Goal: Information Seeking & Learning: Learn about a topic

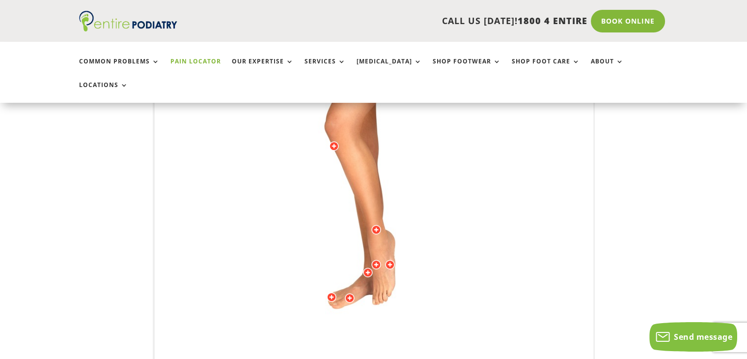
scroll to position [199, 0]
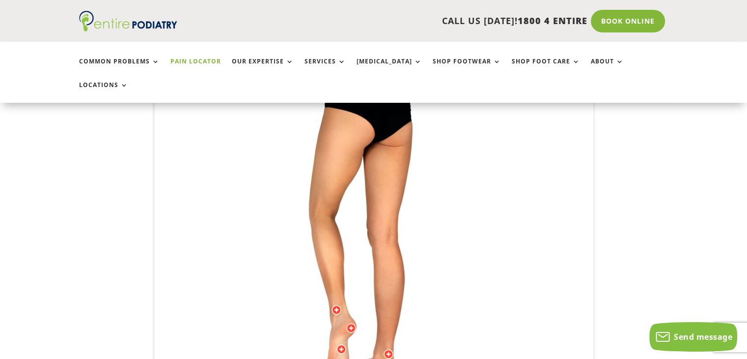
click at [303, 191] on img at bounding box center [374, 241] width 271 height 393
click at [313, 192] on img at bounding box center [374, 241] width 271 height 393
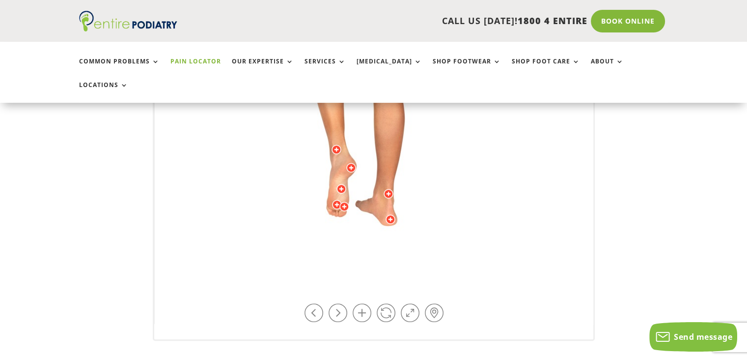
scroll to position [360, 0]
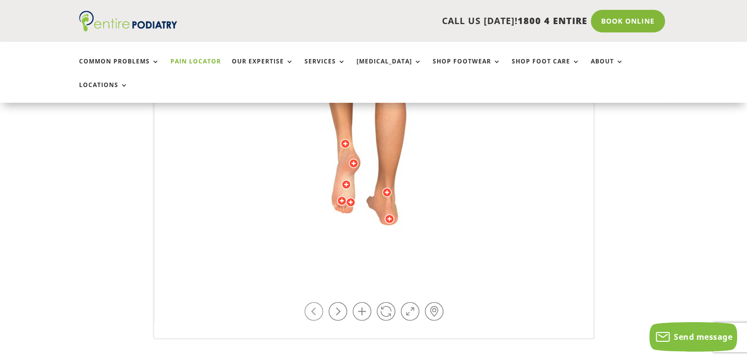
click at [312, 302] on link at bounding box center [314, 311] width 19 height 19
click at [311, 302] on link at bounding box center [314, 311] width 19 height 19
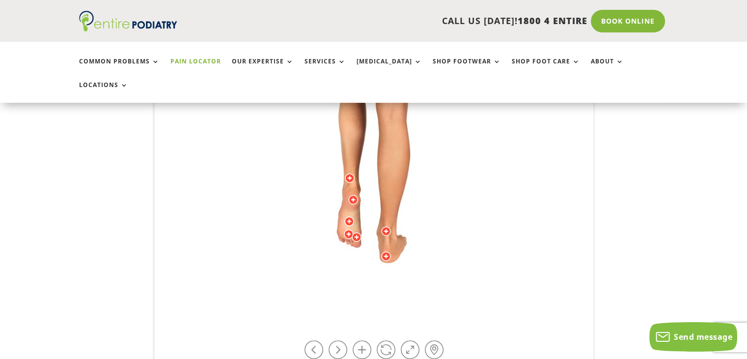
scroll to position [322, 0]
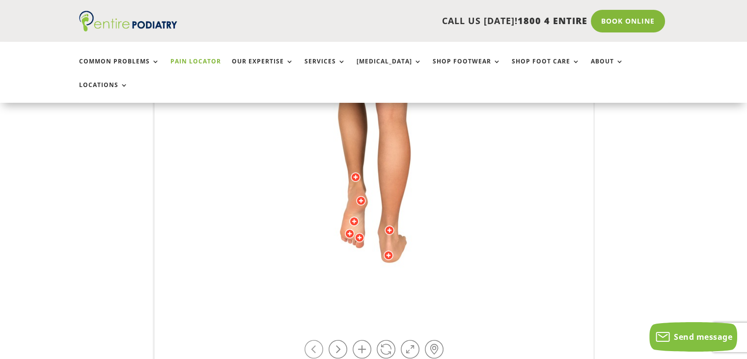
click at [312, 340] on link at bounding box center [314, 349] width 19 height 19
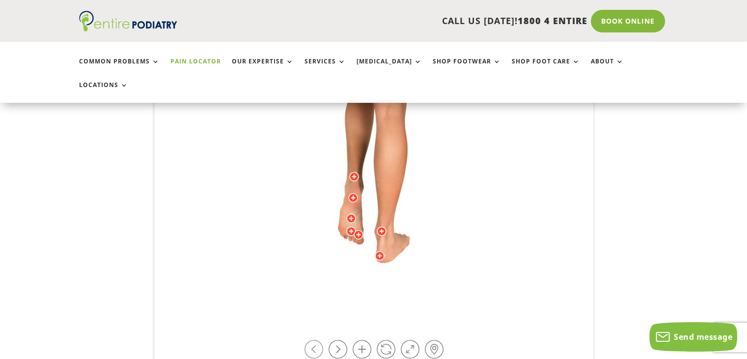
click at [314, 340] on link at bounding box center [314, 349] width 19 height 19
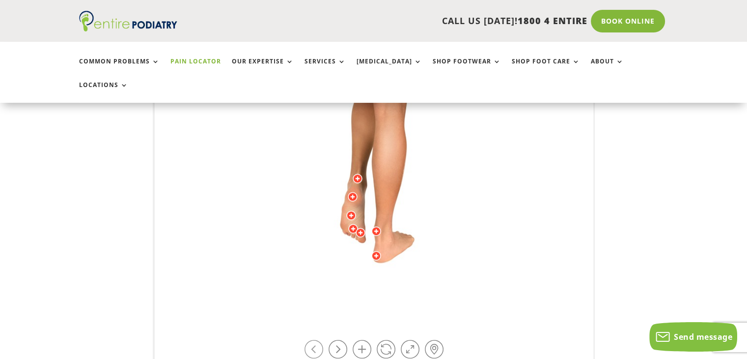
click at [314, 340] on link at bounding box center [314, 349] width 19 height 19
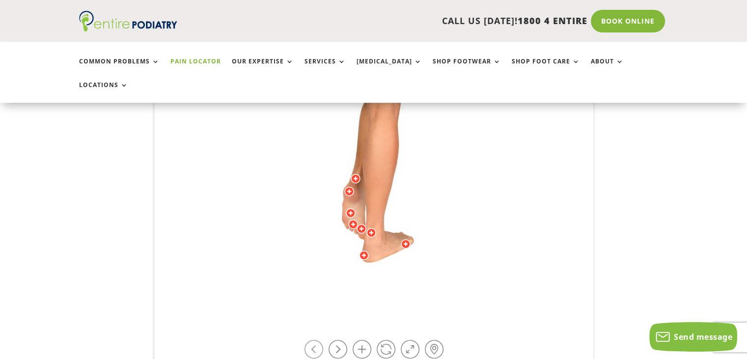
click at [314, 340] on link at bounding box center [314, 349] width 19 height 19
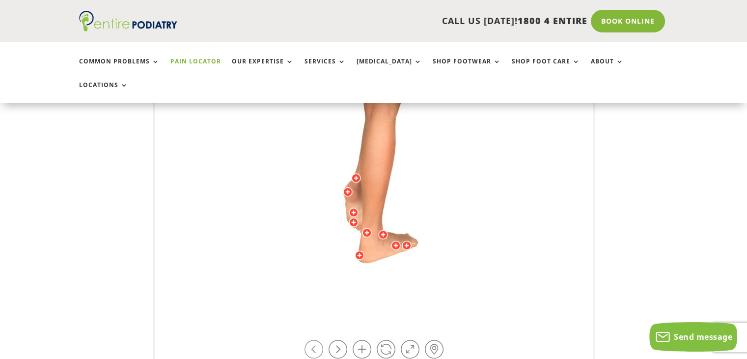
click at [314, 340] on link at bounding box center [314, 349] width 19 height 19
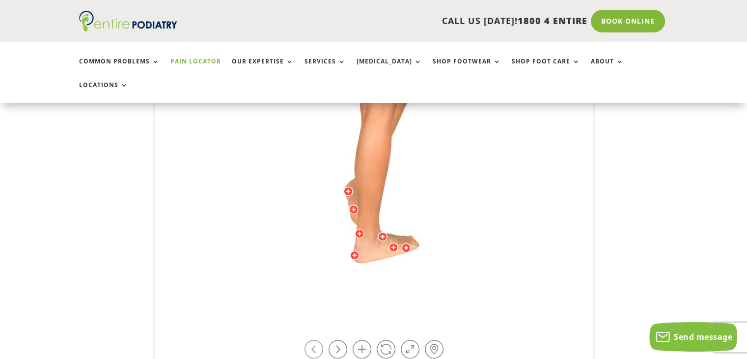
click at [314, 340] on link at bounding box center [314, 349] width 19 height 19
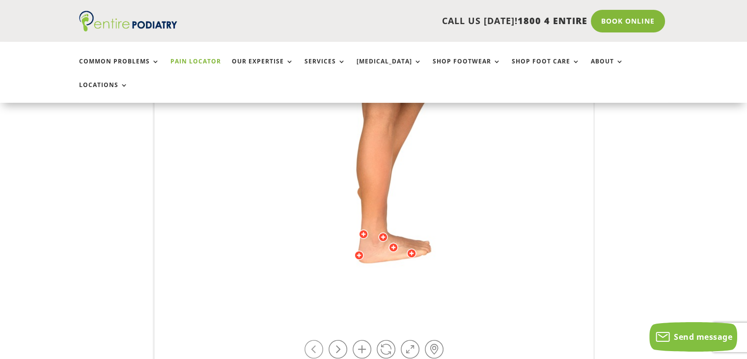
click at [314, 340] on link at bounding box center [314, 349] width 19 height 19
click at [313, 340] on link at bounding box center [314, 349] width 19 height 19
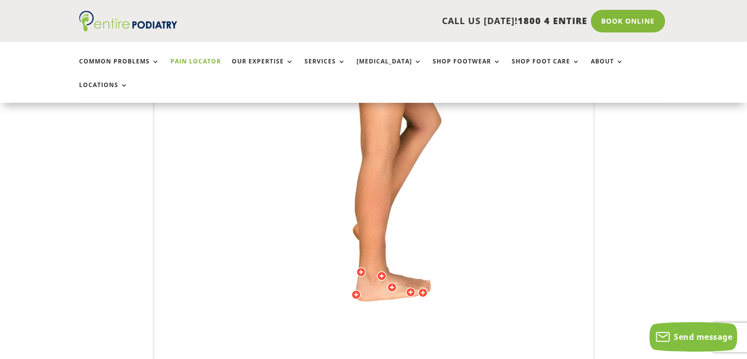
scroll to position [245, 0]
click at [377, 147] on img at bounding box center [374, 153] width 271 height 393
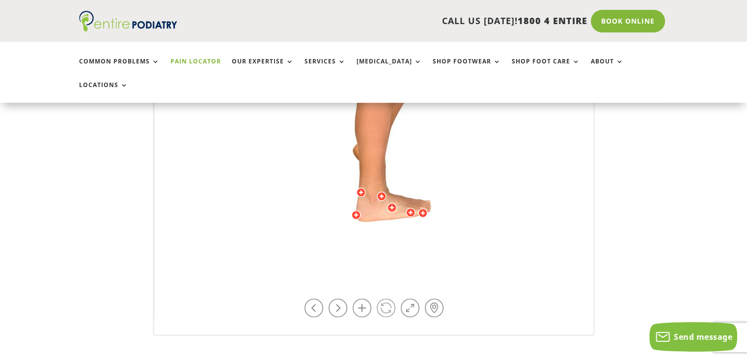
scroll to position [365, 0]
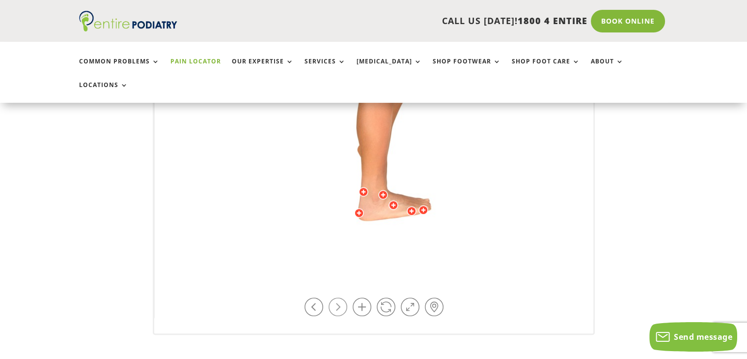
click at [343, 297] on link at bounding box center [338, 306] width 19 height 19
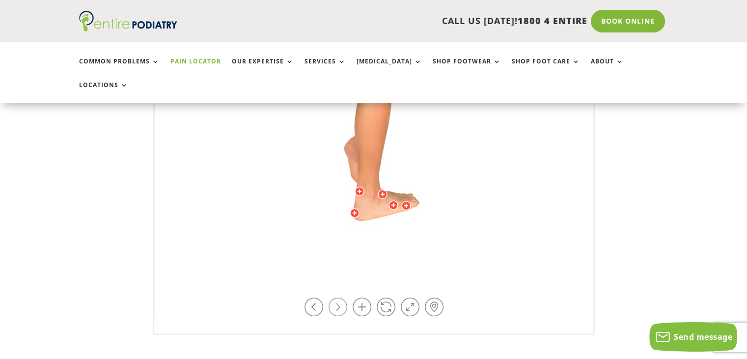
click at [343, 297] on link at bounding box center [338, 306] width 19 height 19
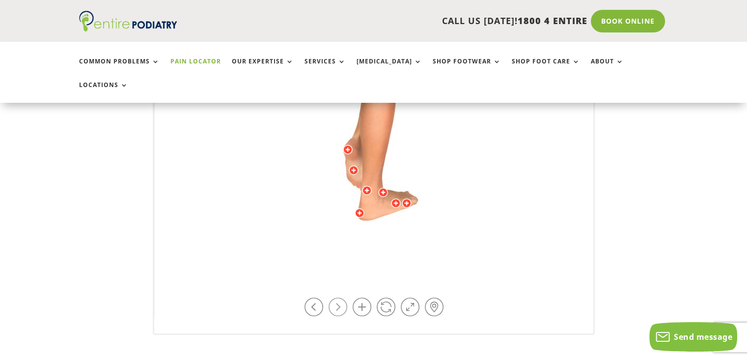
click at [342, 297] on link at bounding box center [338, 306] width 19 height 19
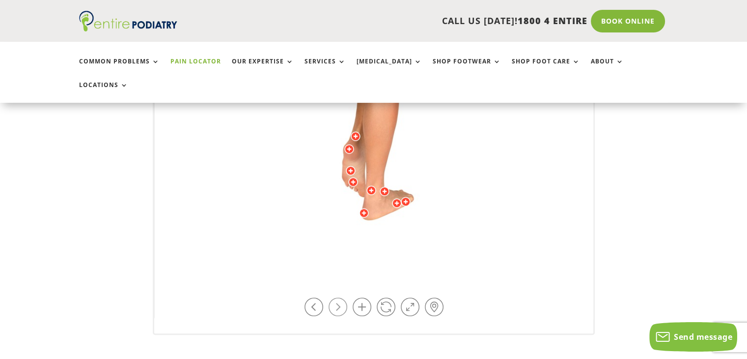
click at [342, 297] on link at bounding box center [338, 306] width 19 height 19
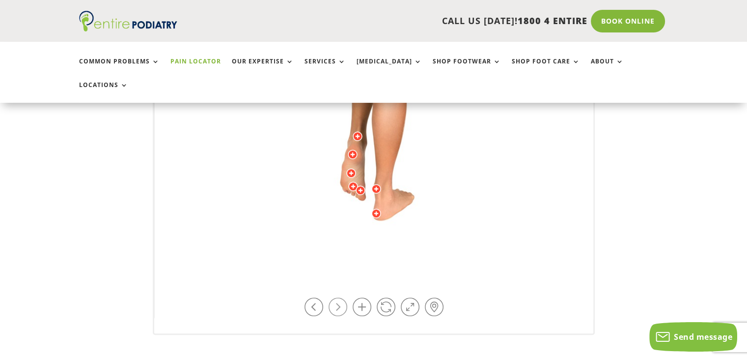
click at [342, 297] on link at bounding box center [338, 306] width 19 height 19
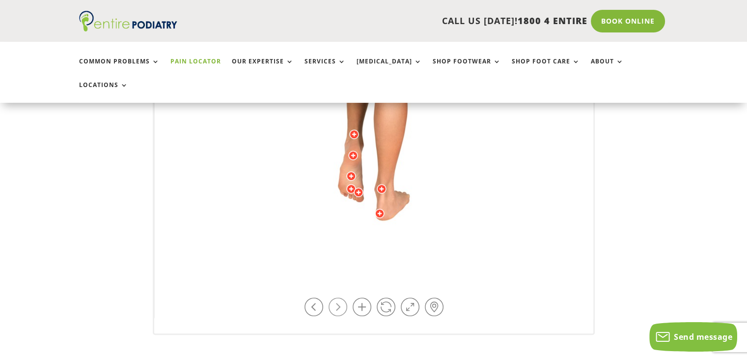
click at [342, 297] on link at bounding box center [338, 306] width 19 height 19
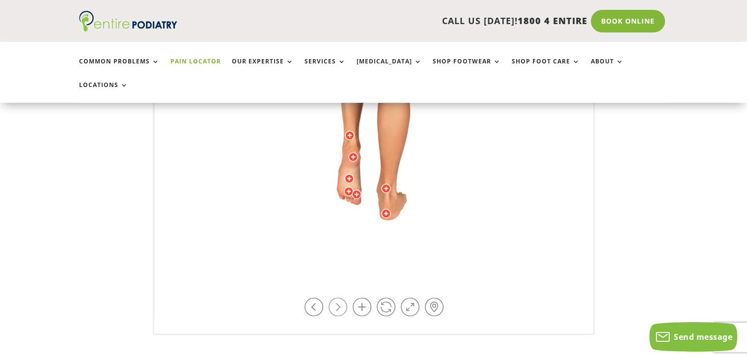
click at [342, 297] on link at bounding box center [338, 306] width 19 height 19
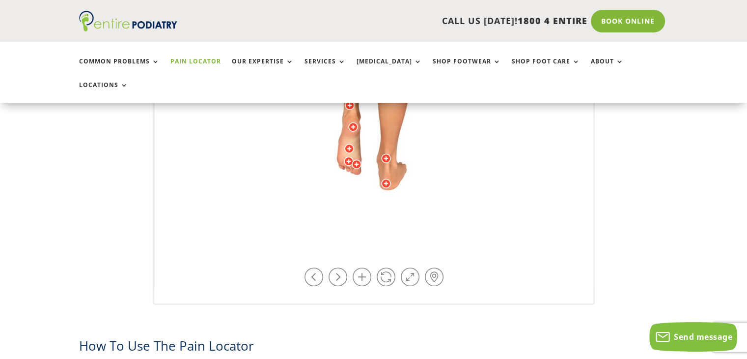
scroll to position [407, 0]
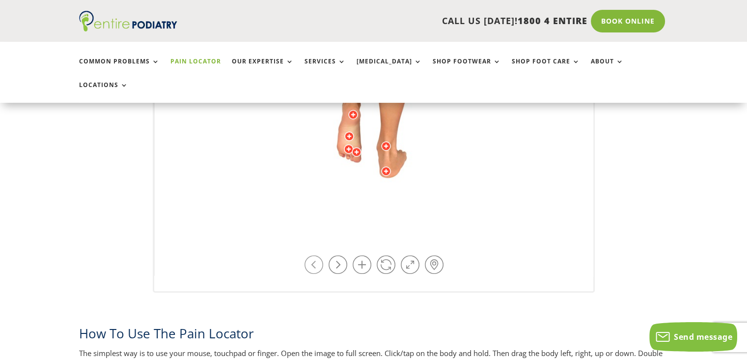
click at [311, 255] on link at bounding box center [314, 264] width 19 height 19
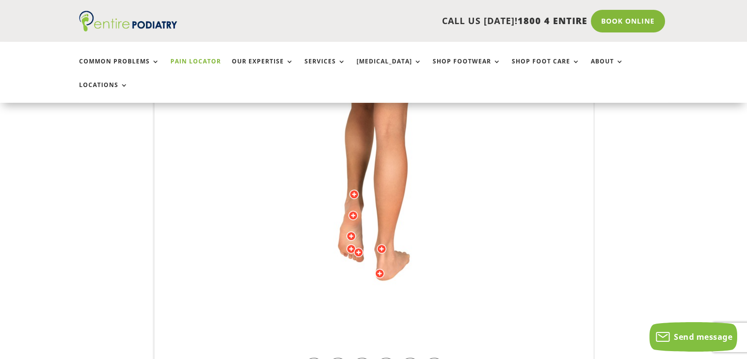
scroll to position [302, 0]
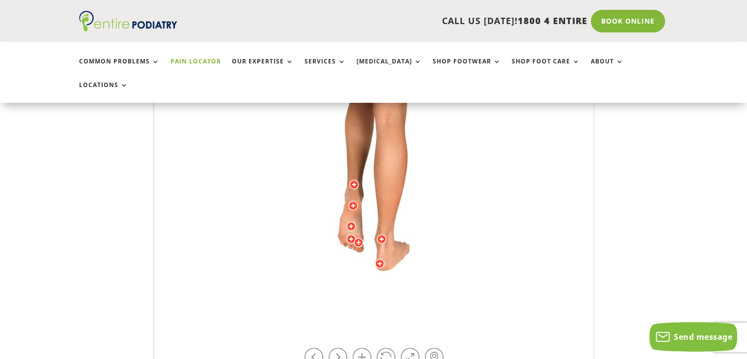
scroll to position [316, 0]
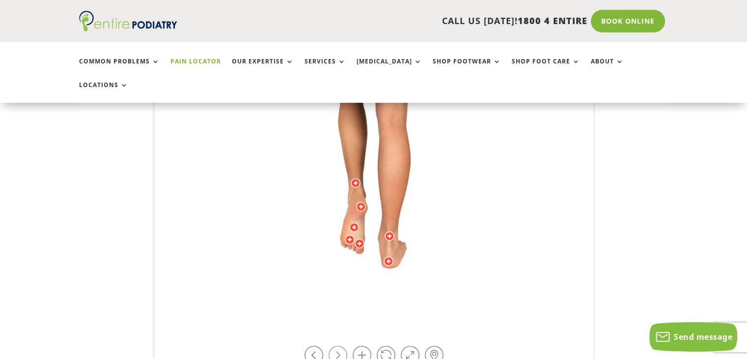
click at [340, 345] on link at bounding box center [338, 354] width 19 height 19
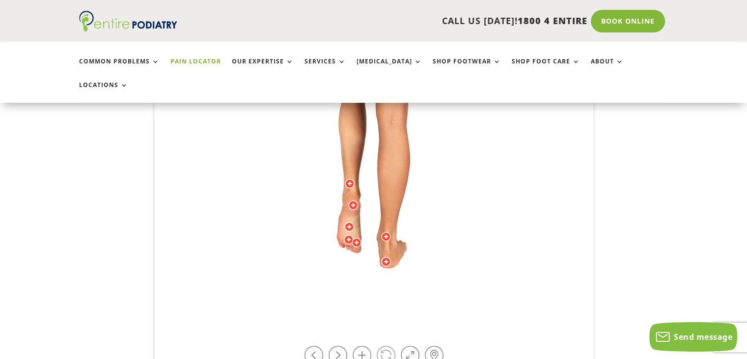
click at [382, 345] on link at bounding box center [386, 354] width 19 height 19
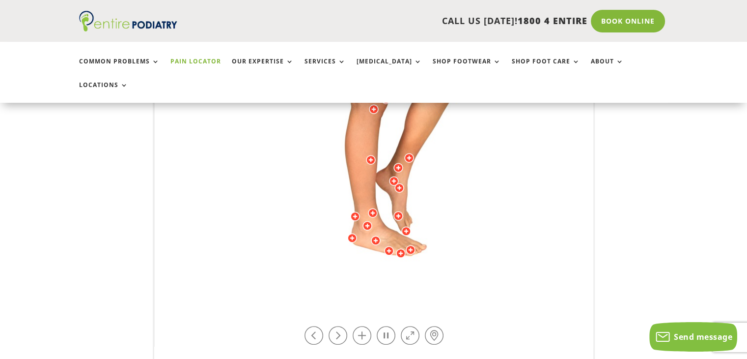
scroll to position [356, 0]
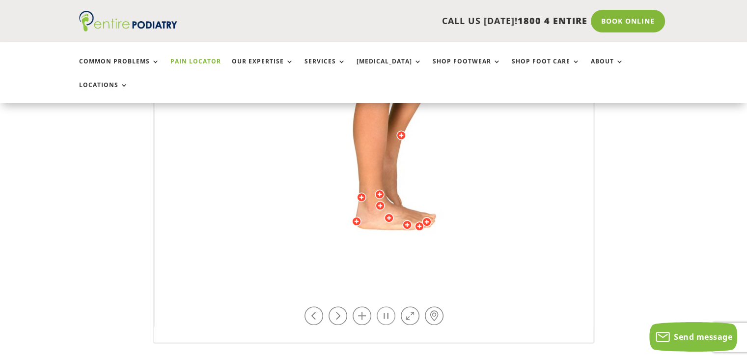
click at [378, 306] on link at bounding box center [386, 315] width 19 height 19
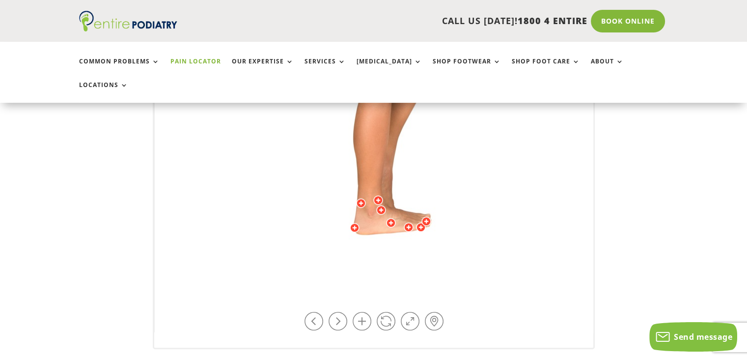
scroll to position [357, 0]
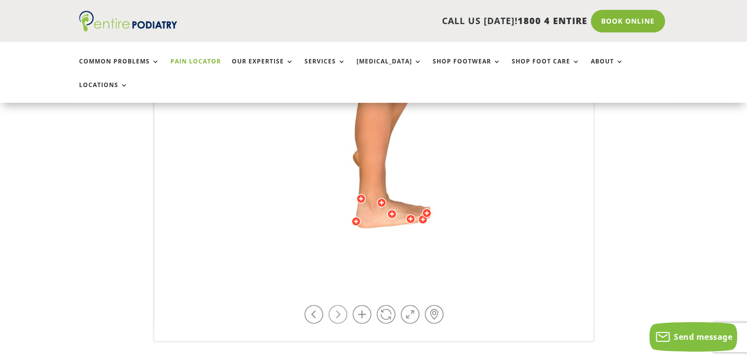
click at [341, 305] on link at bounding box center [338, 314] width 19 height 19
click at [311, 305] on link at bounding box center [314, 314] width 19 height 19
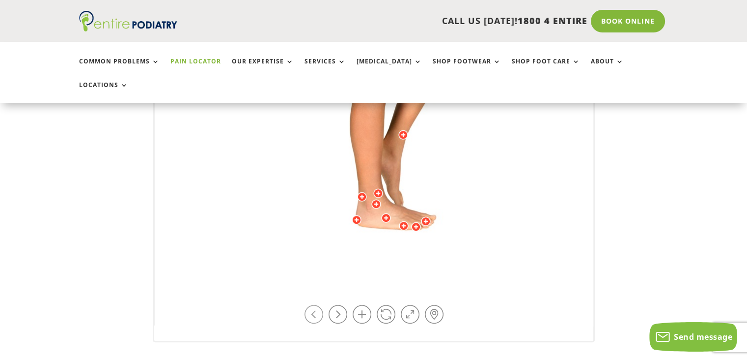
click at [311, 305] on link at bounding box center [314, 314] width 19 height 19
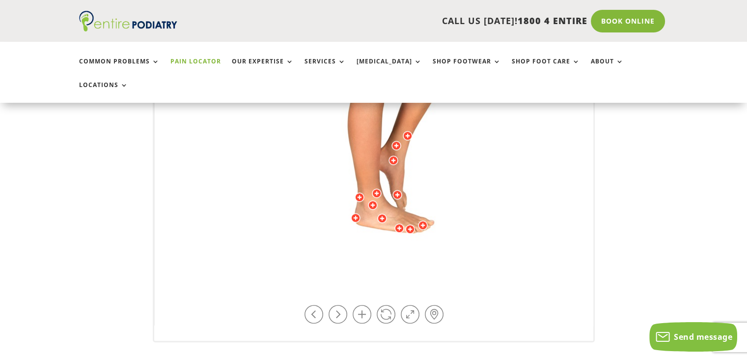
scroll to position [358, 0]
click at [318, 304] on link at bounding box center [314, 313] width 19 height 19
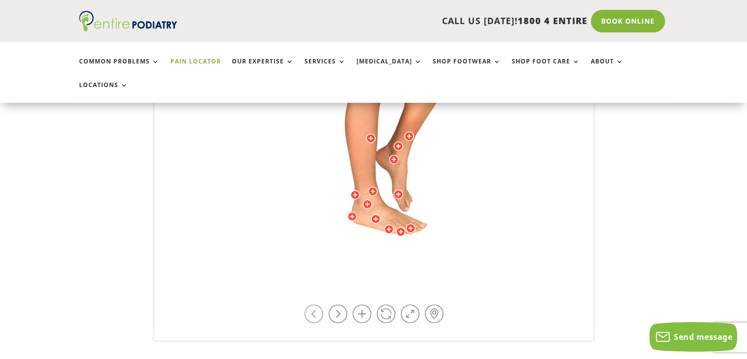
click at [318, 304] on link at bounding box center [314, 313] width 19 height 19
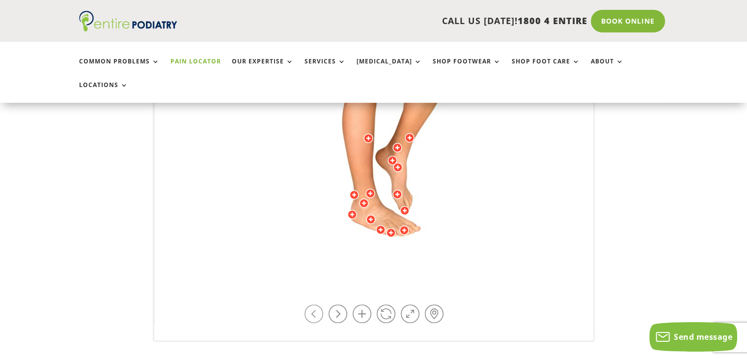
click at [318, 304] on link at bounding box center [314, 313] width 19 height 19
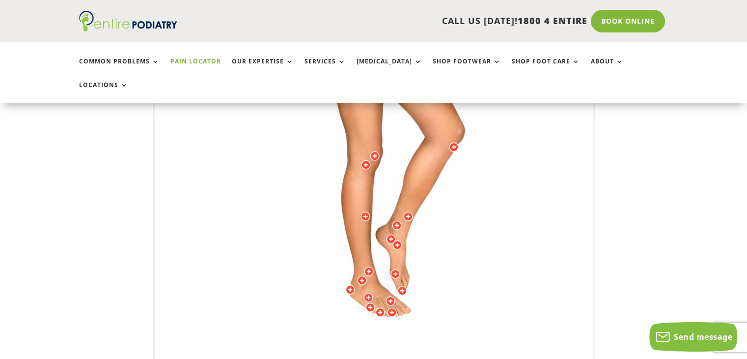
scroll to position [319, 0]
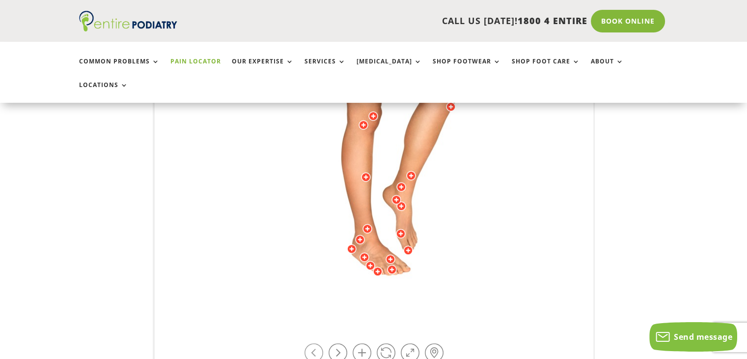
click at [316, 343] on link at bounding box center [314, 352] width 19 height 19
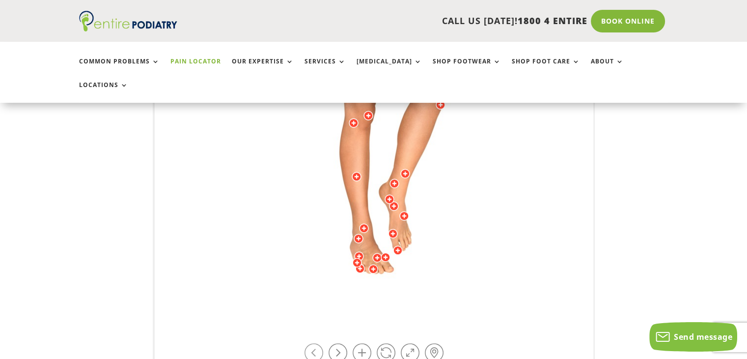
click at [316, 343] on link at bounding box center [314, 352] width 19 height 19
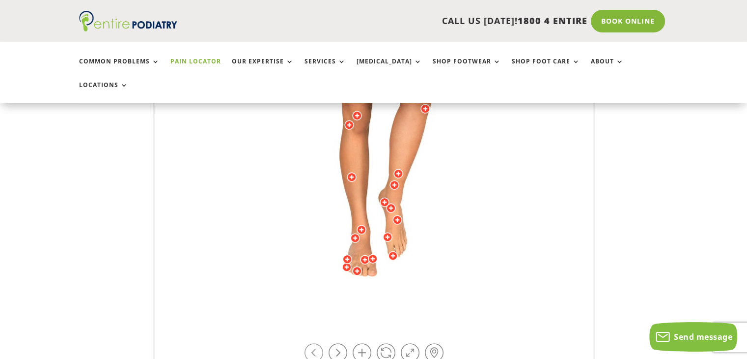
click at [316, 343] on link at bounding box center [314, 352] width 19 height 19
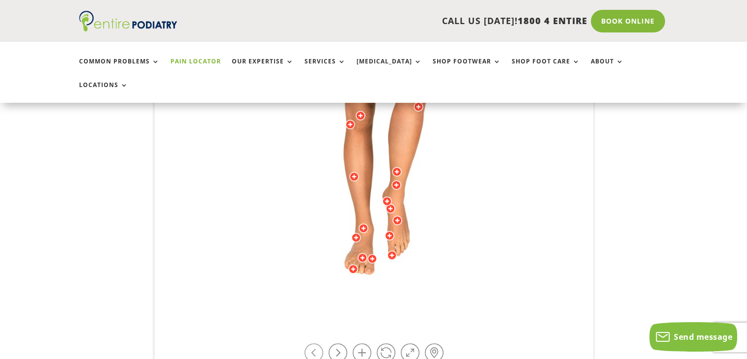
click at [316, 343] on link at bounding box center [314, 352] width 19 height 19
click at [315, 343] on link at bounding box center [314, 352] width 19 height 19
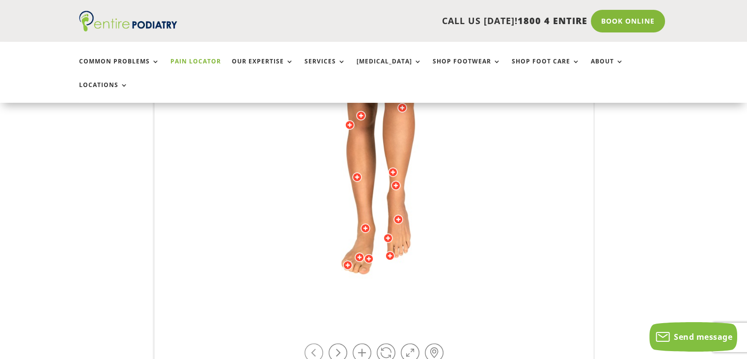
click at [315, 343] on link at bounding box center [314, 352] width 19 height 19
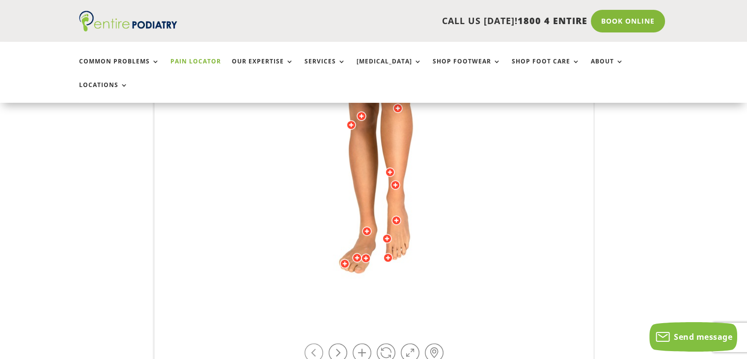
click at [315, 343] on link at bounding box center [314, 352] width 19 height 19
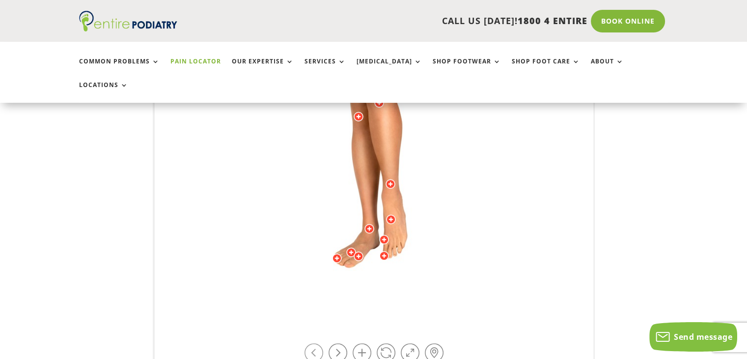
click at [315, 343] on link at bounding box center [314, 352] width 19 height 19
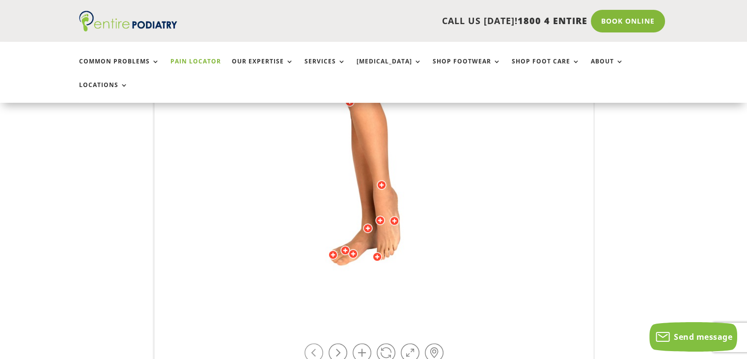
click at [315, 343] on link at bounding box center [314, 352] width 19 height 19
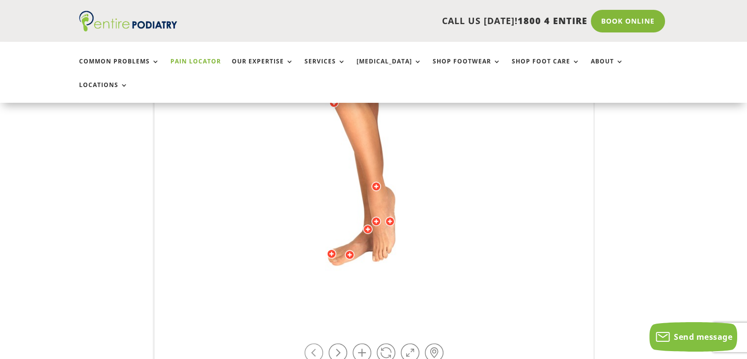
click at [315, 343] on link at bounding box center [314, 352] width 19 height 19
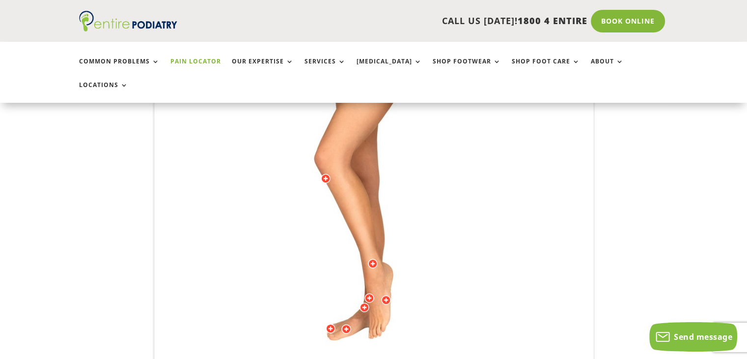
scroll to position [242, 0]
click at [301, 265] on img at bounding box center [374, 197] width 271 height 393
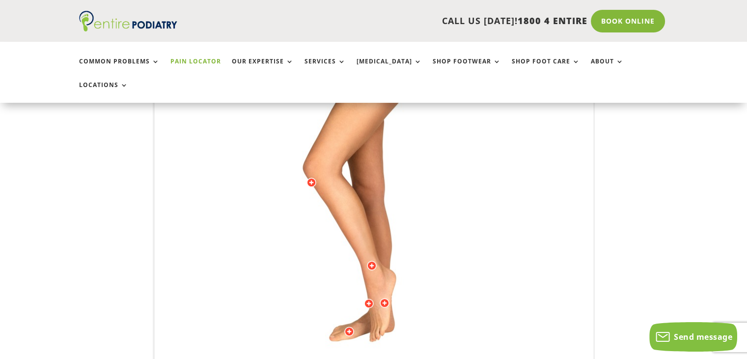
click at [301, 265] on img at bounding box center [374, 197] width 271 height 393
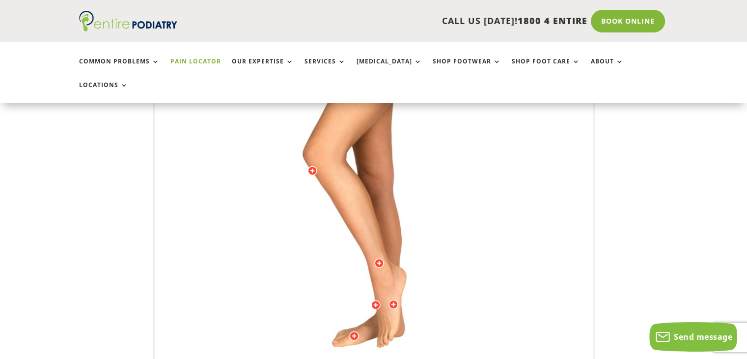
click at [301, 265] on img at bounding box center [382, 187] width 302 height 437
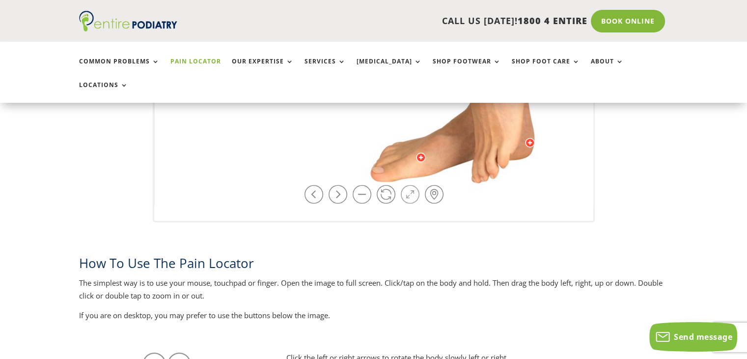
scroll to position [479, 0]
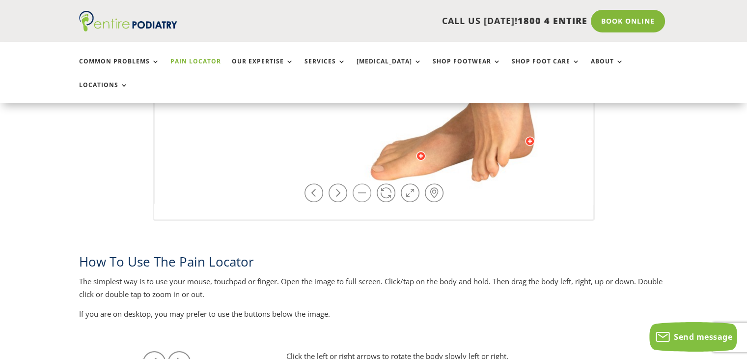
click at [356, 183] on link at bounding box center [362, 192] width 19 height 19
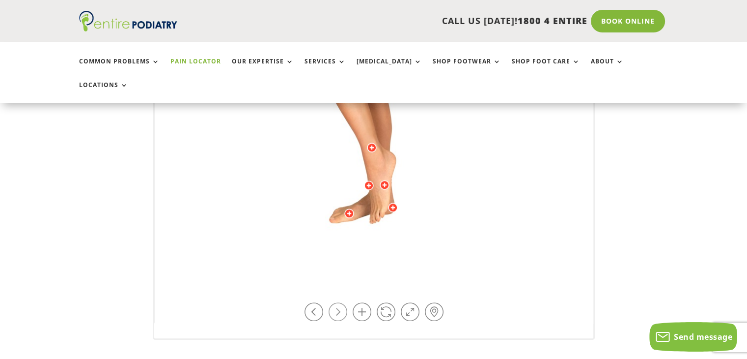
scroll to position [364, 0]
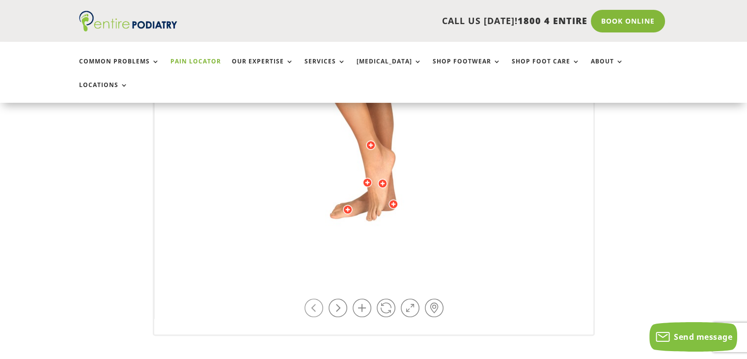
click at [317, 298] on link at bounding box center [314, 307] width 19 height 19
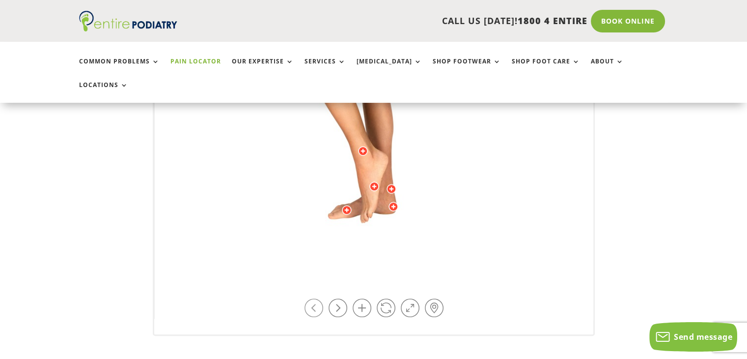
click at [317, 298] on link at bounding box center [314, 307] width 19 height 19
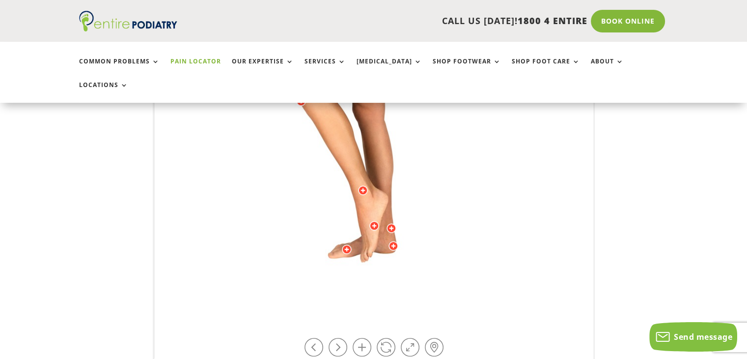
scroll to position [325, 0]
click at [310, 337] on link at bounding box center [314, 346] width 19 height 19
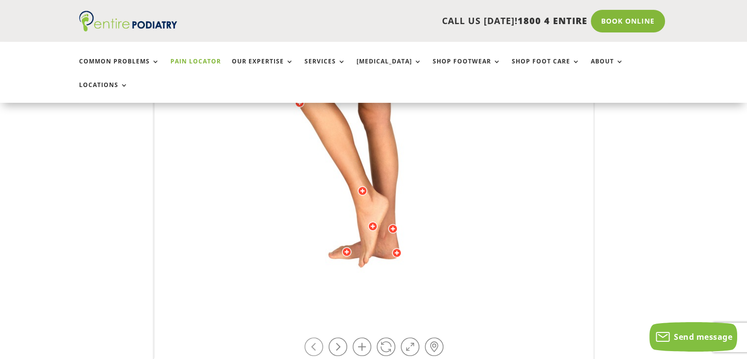
click at [310, 337] on link at bounding box center [314, 346] width 19 height 19
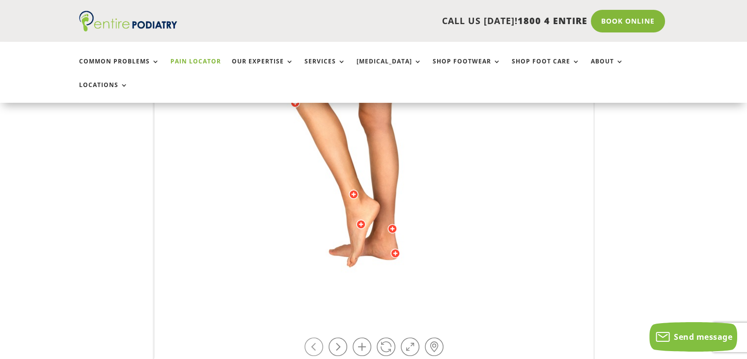
click at [311, 337] on link at bounding box center [314, 346] width 19 height 19
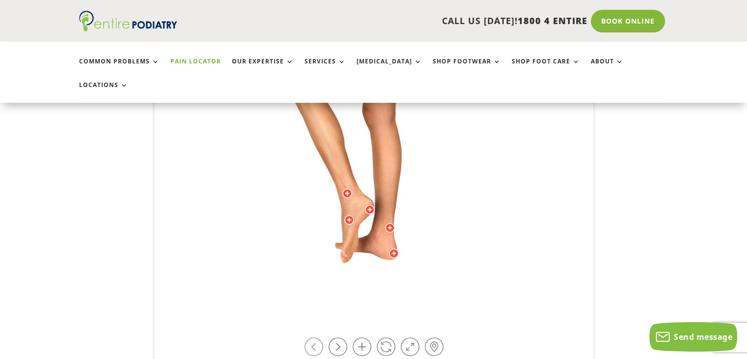
click at [311, 337] on link at bounding box center [314, 346] width 19 height 19
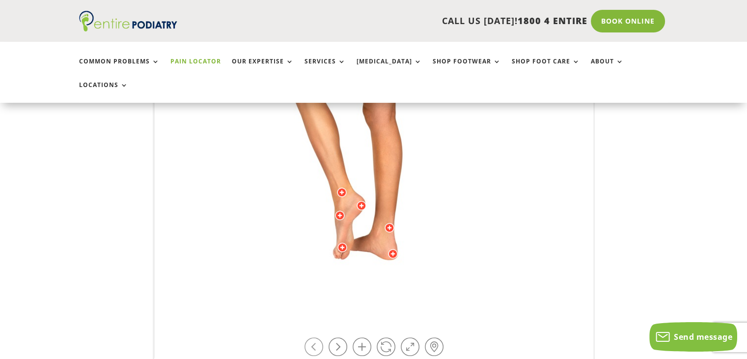
click at [311, 337] on link at bounding box center [314, 346] width 19 height 19
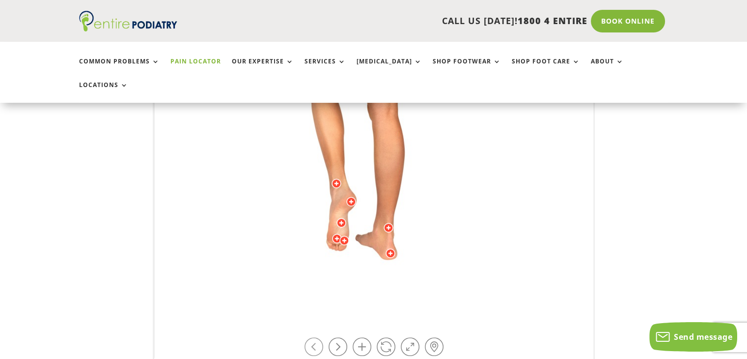
click at [311, 337] on link at bounding box center [314, 346] width 19 height 19
click at [317, 336] on link at bounding box center [314, 345] width 19 height 19
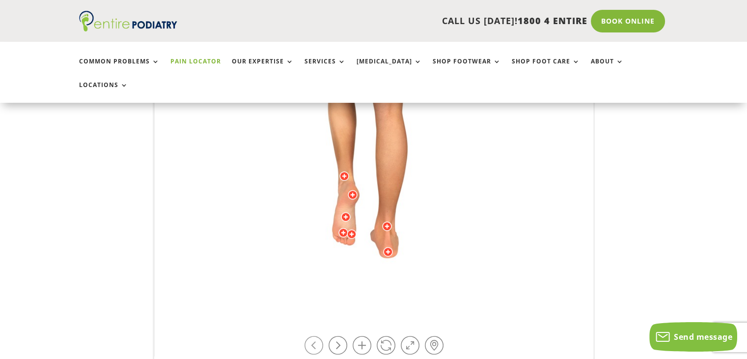
click at [317, 336] on link at bounding box center [314, 345] width 19 height 19
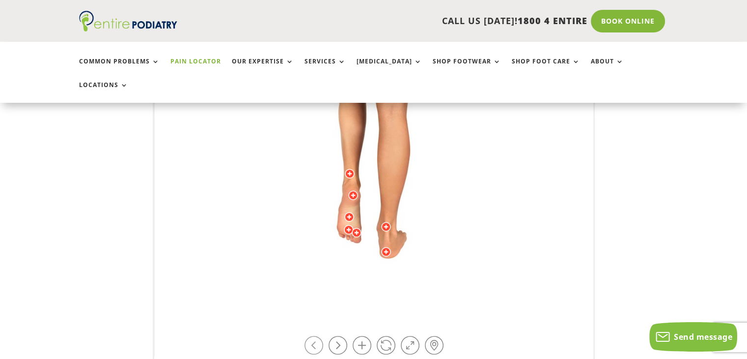
click at [317, 336] on link at bounding box center [314, 345] width 19 height 19
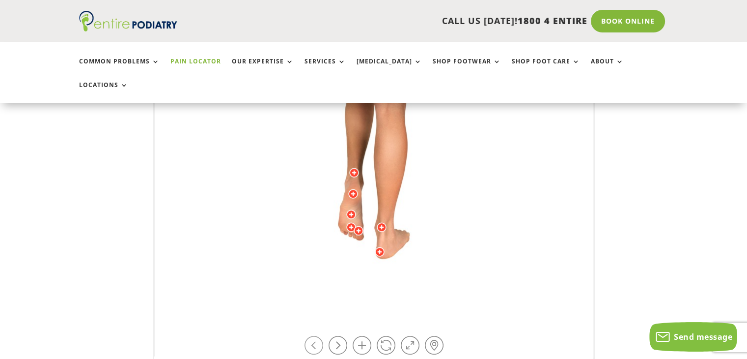
click at [317, 336] on link at bounding box center [314, 345] width 19 height 19
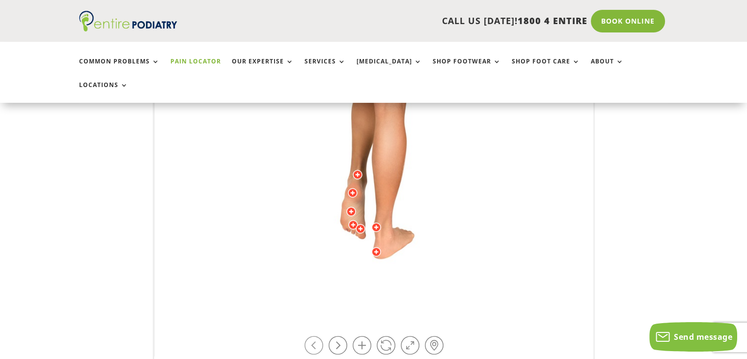
click at [317, 336] on link at bounding box center [314, 345] width 19 height 19
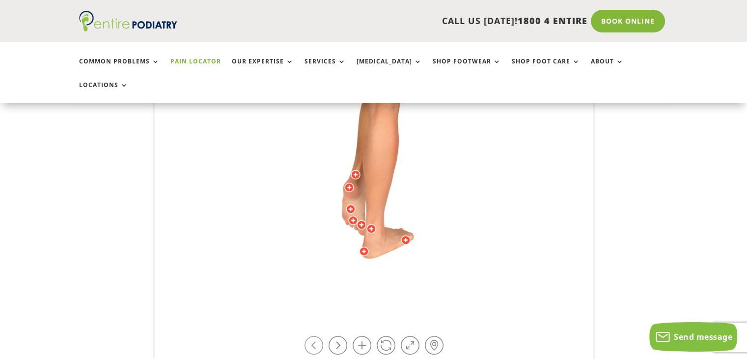
click at [317, 336] on link at bounding box center [314, 345] width 19 height 19
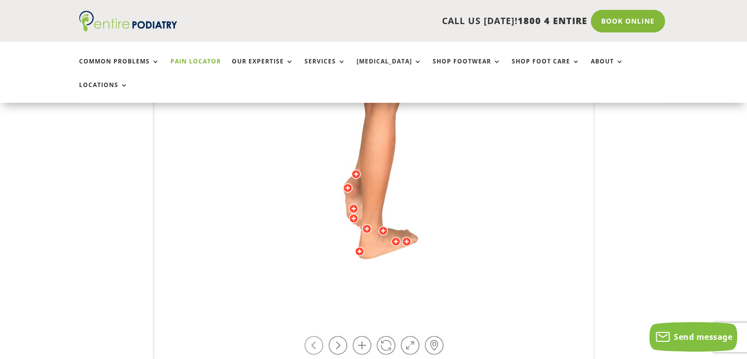
click at [317, 336] on link at bounding box center [314, 345] width 19 height 19
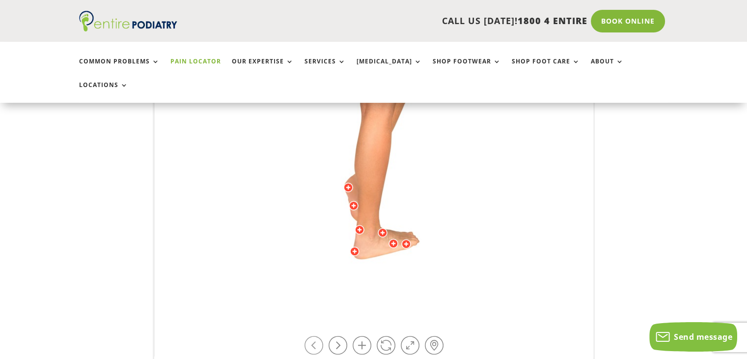
click at [317, 336] on link at bounding box center [314, 345] width 19 height 19
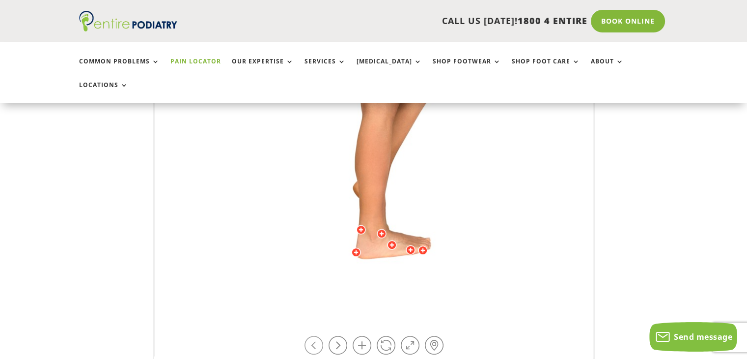
click at [317, 336] on link at bounding box center [314, 345] width 19 height 19
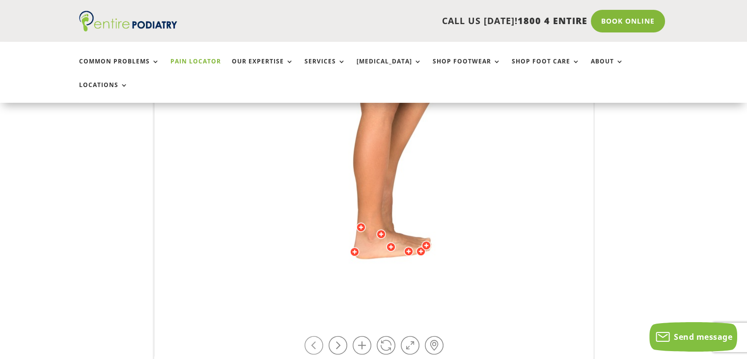
click at [317, 336] on link at bounding box center [314, 345] width 19 height 19
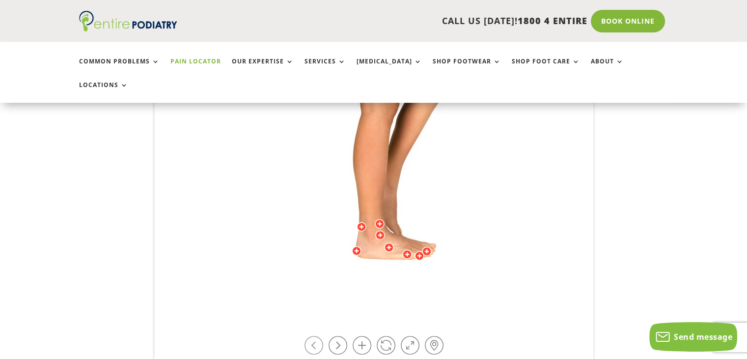
click at [317, 336] on link at bounding box center [314, 345] width 19 height 19
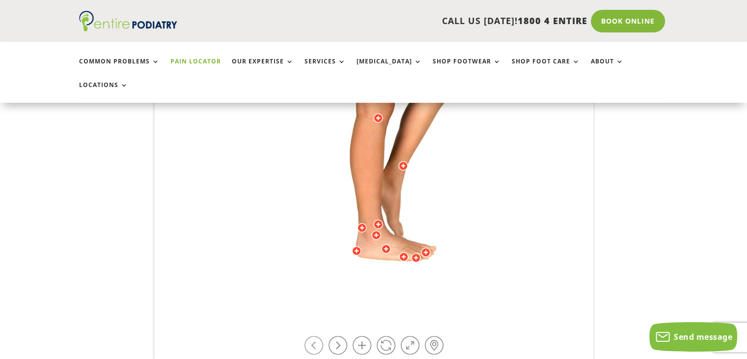
click at [317, 336] on link at bounding box center [314, 345] width 19 height 19
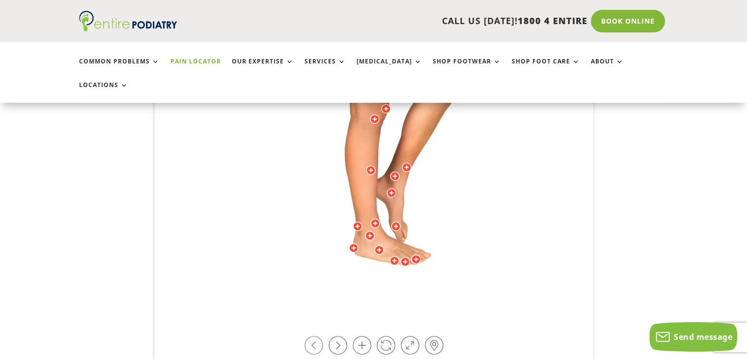
click at [317, 336] on link at bounding box center [314, 345] width 19 height 19
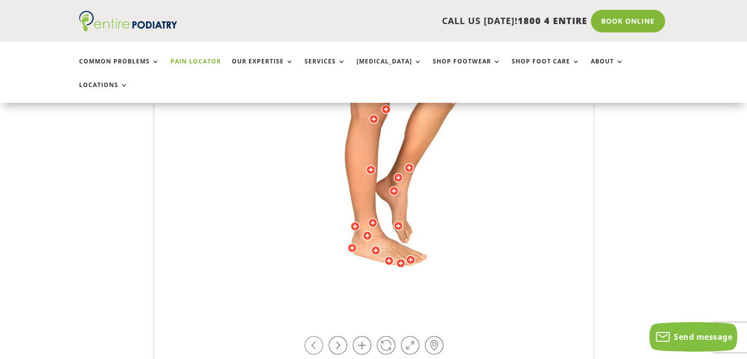
click at [317, 336] on link at bounding box center [314, 345] width 19 height 19
click at [316, 336] on link at bounding box center [314, 345] width 19 height 19
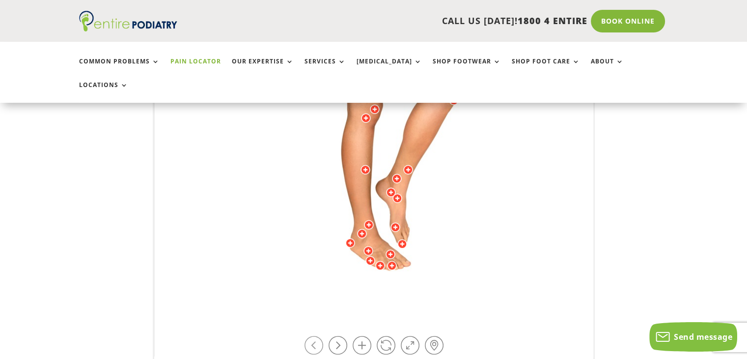
click at [315, 336] on link at bounding box center [314, 345] width 19 height 19
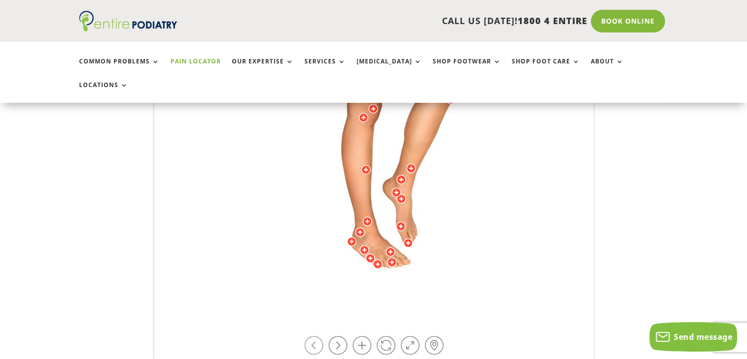
click at [315, 336] on link at bounding box center [314, 345] width 19 height 19
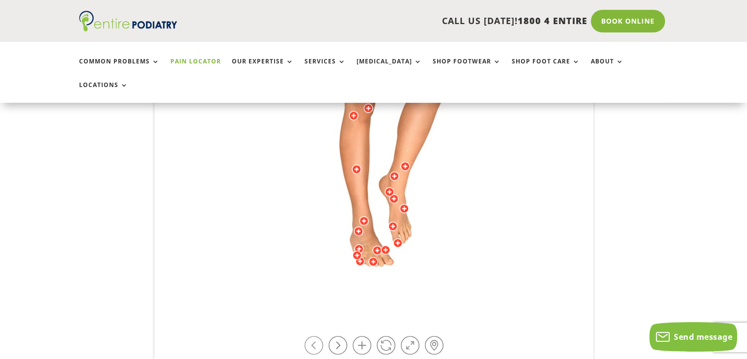
click at [316, 336] on link at bounding box center [314, 345] width 19 height 19
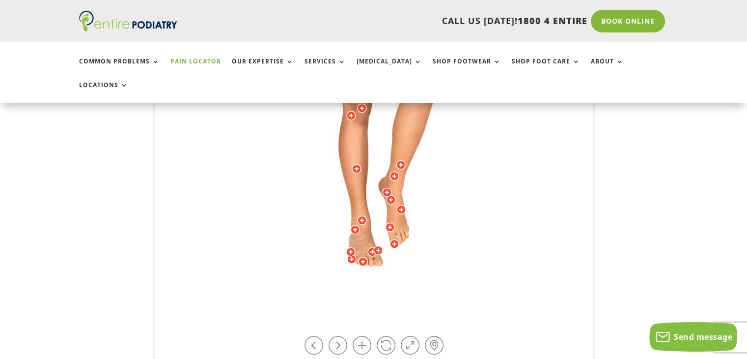
click at [349, 111] on div at bounding box center [351, 116] width 10 height 10
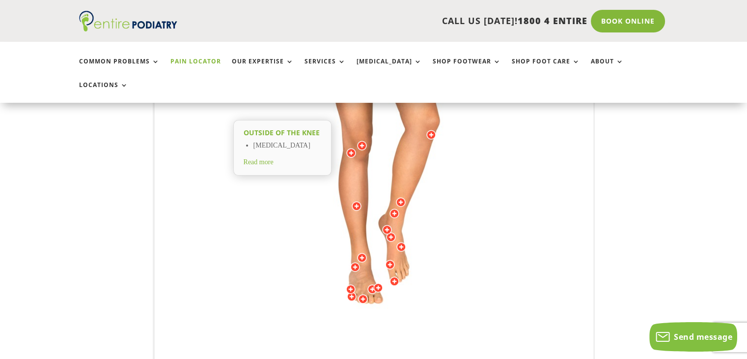
scroll to position [287, 0]
click at [271, 160] on span "Read more" at bounding box center [259, 163] width 30 height 7
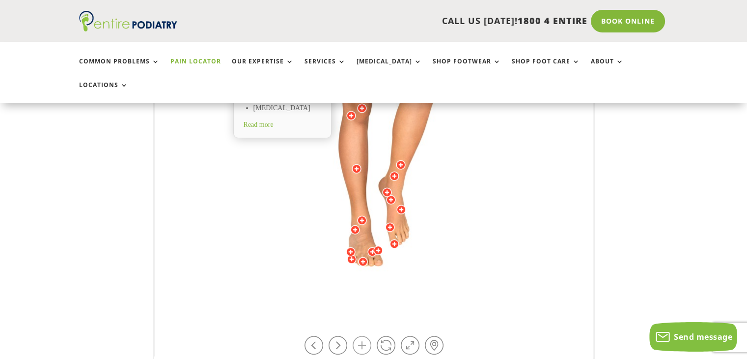
scroll to position [326, 0]
click at [343, 336] on link at bounding box center [338, 345] width 19 height 19
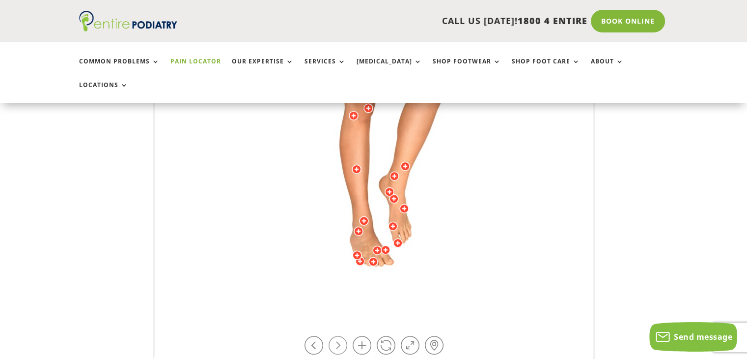
click at [342, 336] on link at bounding box center [338, 345] width 19 height 19
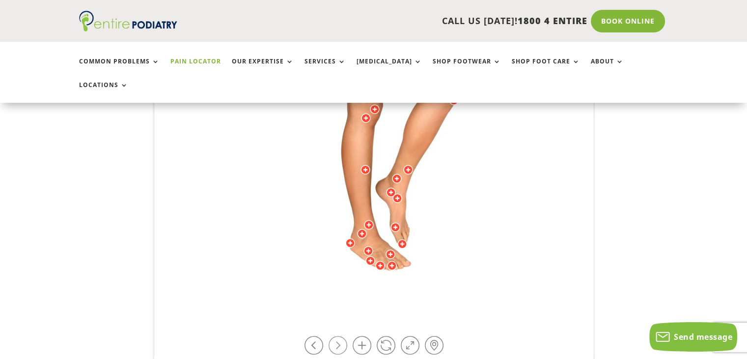
click at [342, 336] on link at bounding box center [338, 345] width 19 height 19
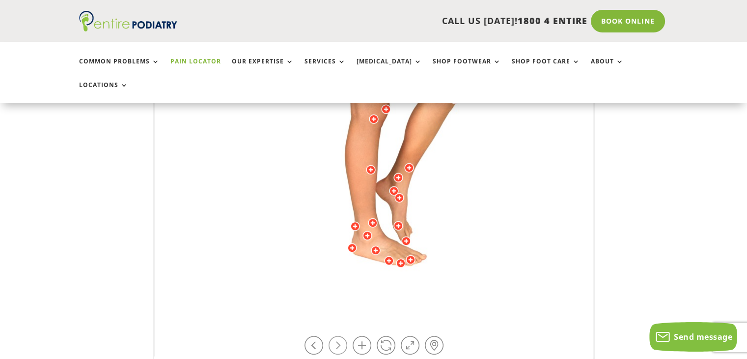
click at [342, 336] on link at bounding box center [338, 345] width 19 height 19
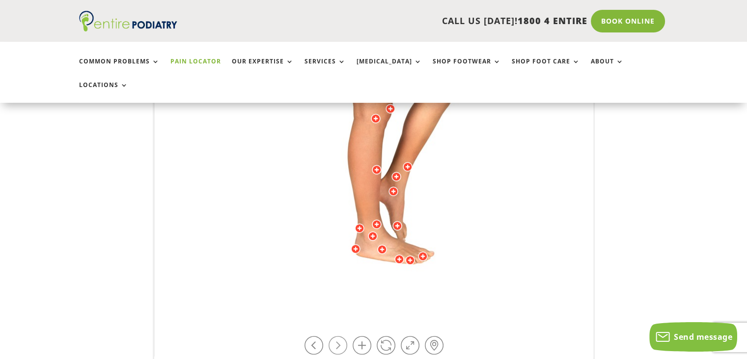
click at [342, 336] on link at bounding box center [338, 345] width 19 height 19
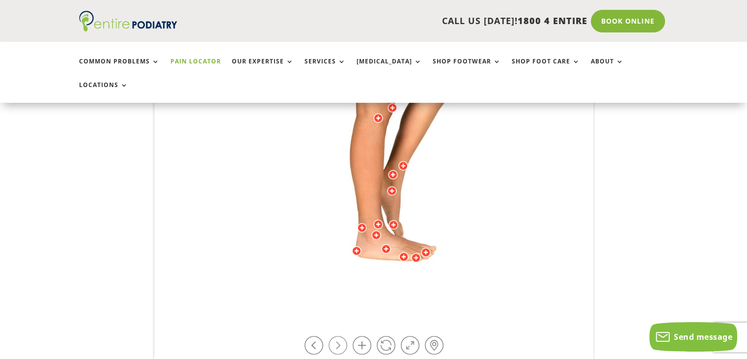
click at [342, 336] on link at bounding box center [338, 345] width 19 height 19
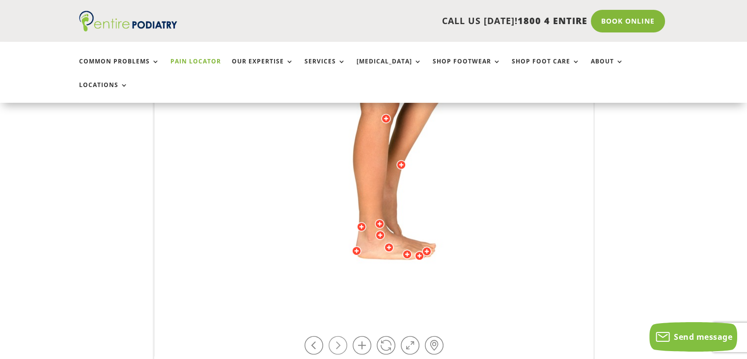
click at [342, 336] on link at bounding box center [338, 345] width 19 height 19
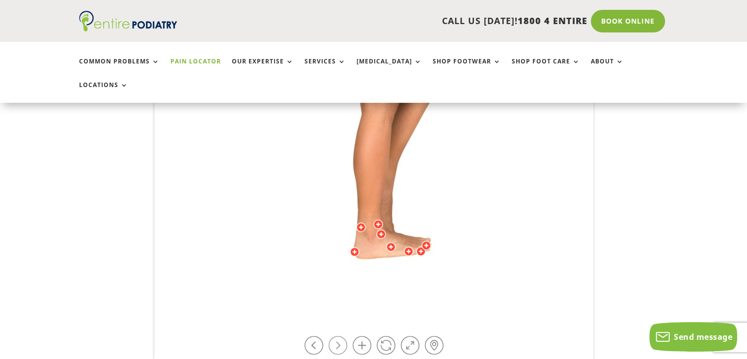
click at [342, 336] on link at bounding box center [338, 345] width 19 height 19
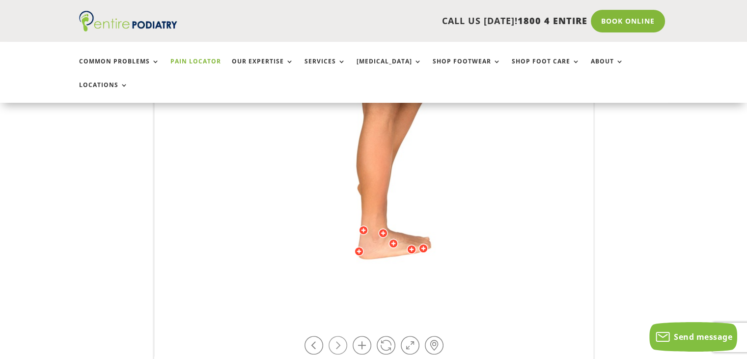
click at [342, 336] on link at bounding box center [338, 345] width 19 height 19
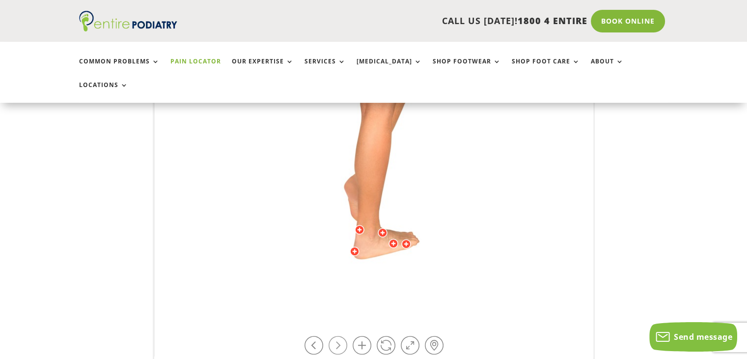
click at [342, 336] on link at bounding box center [338, 345] width 19 height 19
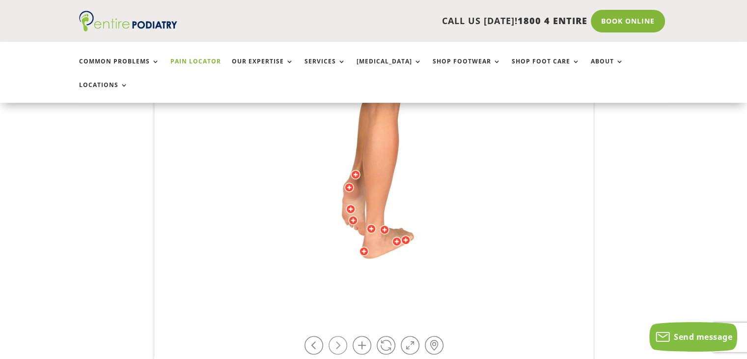
click at [342, 336] on link at bounding box center [338, 345] width 19 height 19
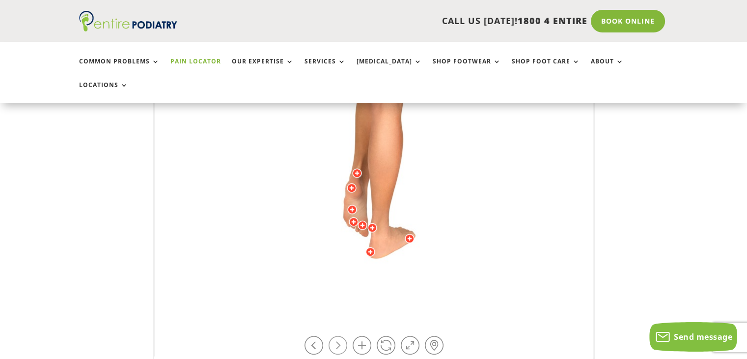
click at [342, 336] on link at bounding box center [338, 345] width 19 height 19
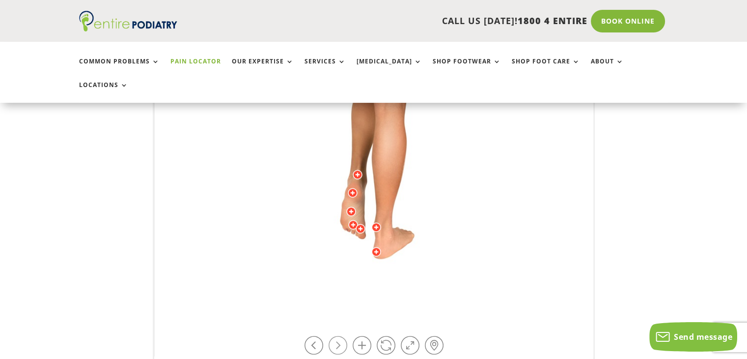
click at [342, 336] on link at bounding box center [338, 345] width 19 height 19
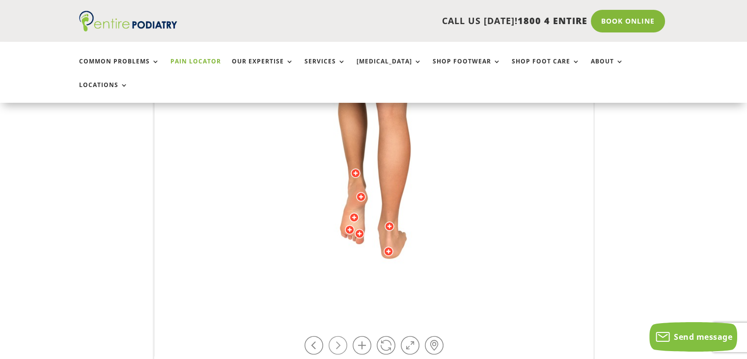
click at [342, 336] on link at bounding box center [338, 345] width 19 height 19
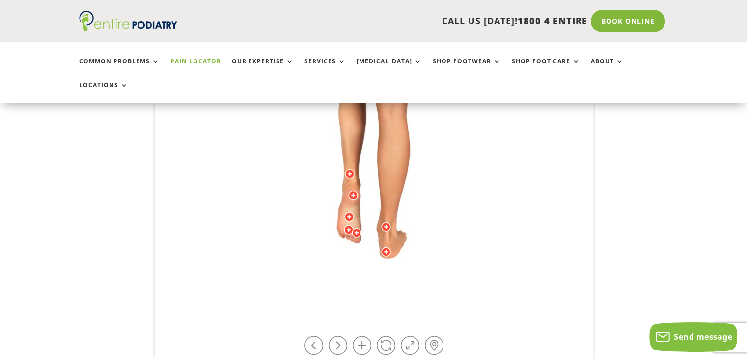
click at [355, 190] on div at bounding box center [353, 195] width 10 height 10
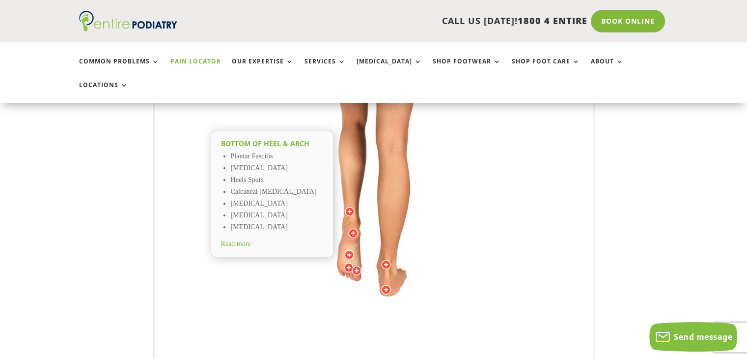
scroll to position [287, 0]
click at [348, 251] on div at bounding box center [349, 256] width 10 height 10
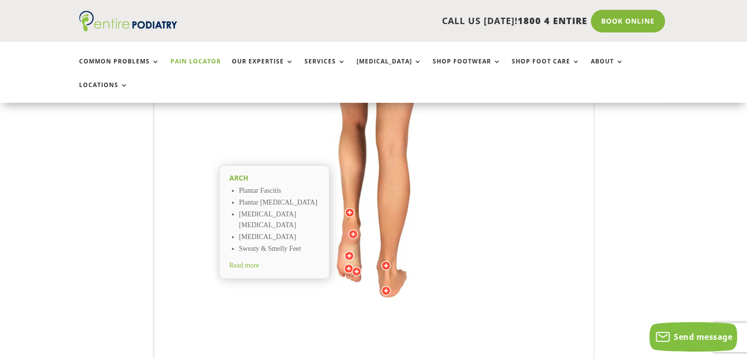
click at [346, 263] on div at bounding box center [349, 268] width 10 height 10
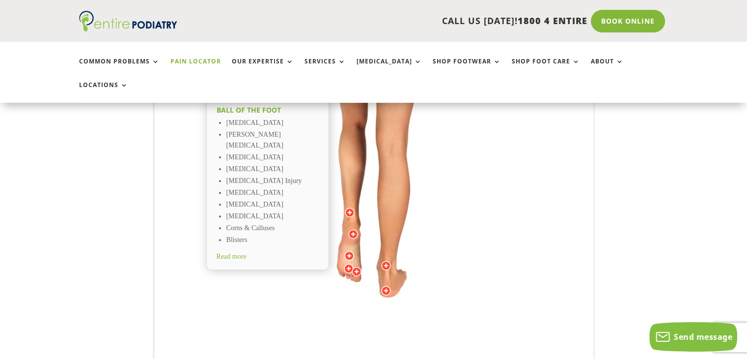
click at [240, 253] on span "Read more" at bounding box center [232, 256] width 30 height 7
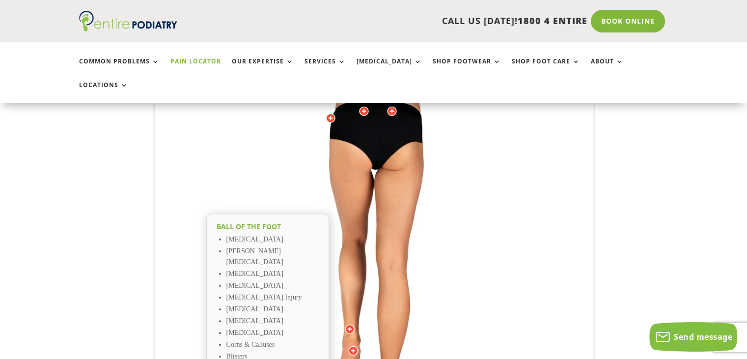
scroll to position [210, 0]
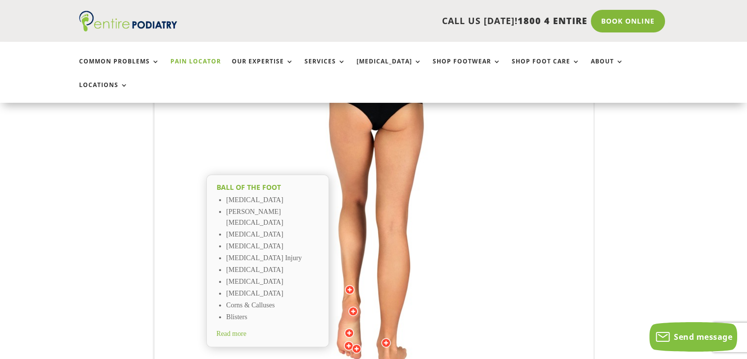
click at [350, 328] on div at bounding box center [349, 333] width 10 height 10
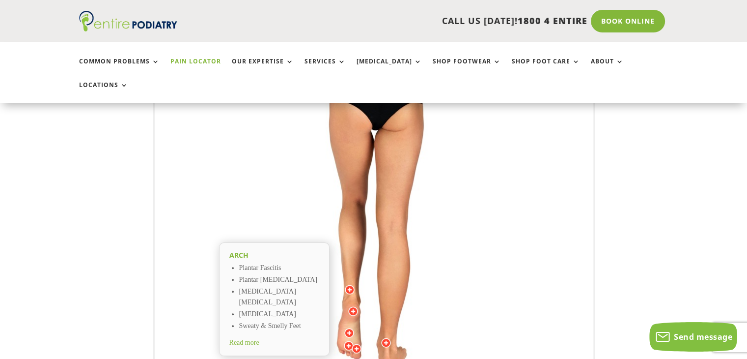
click at [252, 339] on span "Read more" at bounding box center [244, 342] width 30 height 7
drag, startPoint x: 304, startPoint y: 207, endPoint x: 350, endPoint y: 251, distance: 63.6
click at [336, 234] on img at bounding box center [374, 229] width 271 height 393
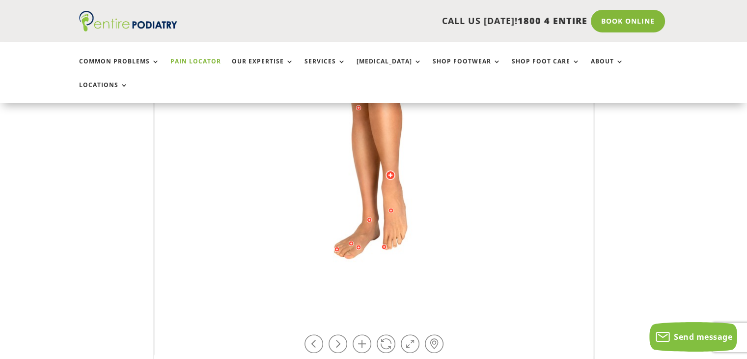
scroll to position [328, 0]
click at [491, 167] on img at bounding box center [374, 111] width 271 height 393
drag, startPoint x: 495, startPoint y: 141, endPoint x: 474, endPoint y: 154, distance: 24.9
click at [493, 140] on img at bounding box center [374, 111] width 271 height 393
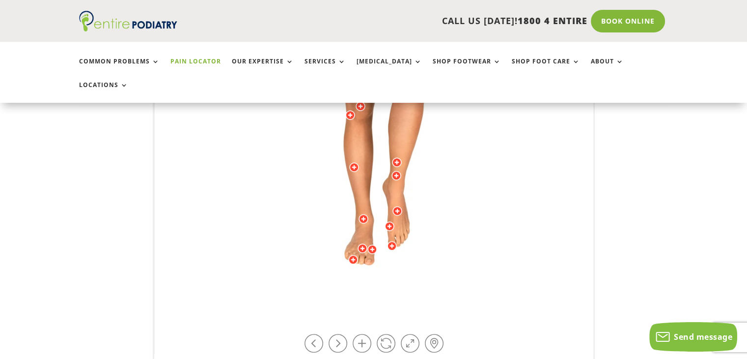
click at [470, 159] on img at bounding box center [374, 111] width 271 height 393
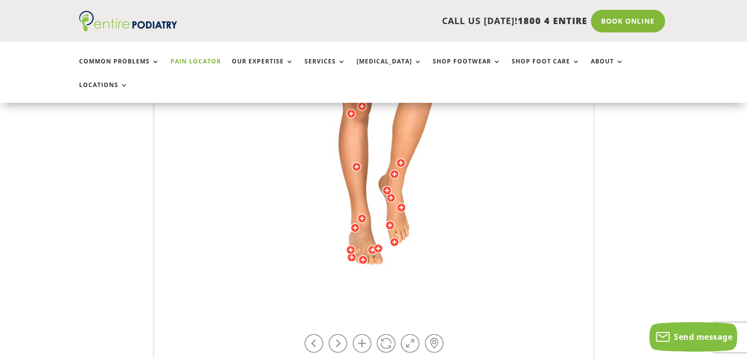
click at [470, 158] on img at bounding box center [374, 111] width 271 height 393
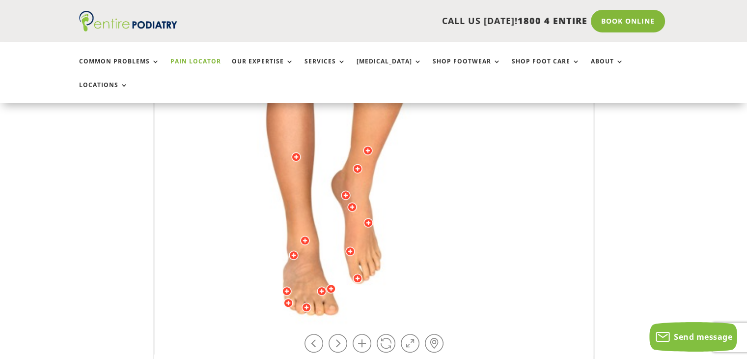
click at [470, 158] on img at bounding box center [324, 67] width 441 height 639
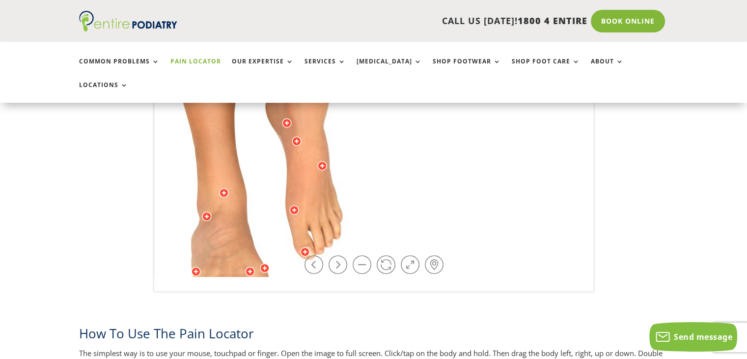
scroll to position [407, 0]
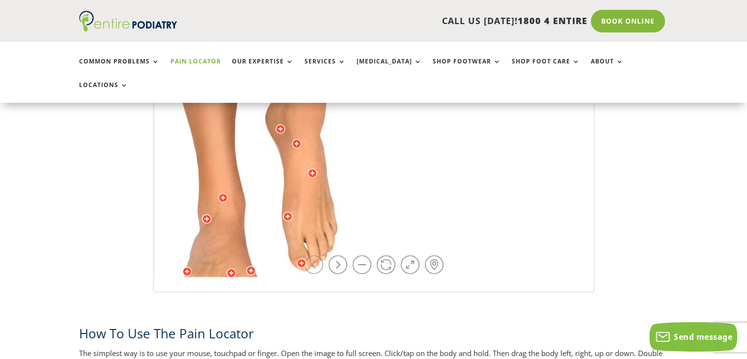
click at [322, 255] on link at bounding box center [314, 264] width 19 height 19
click at [319, 255] on link at bounding box center [314, 264] width 19 height 19
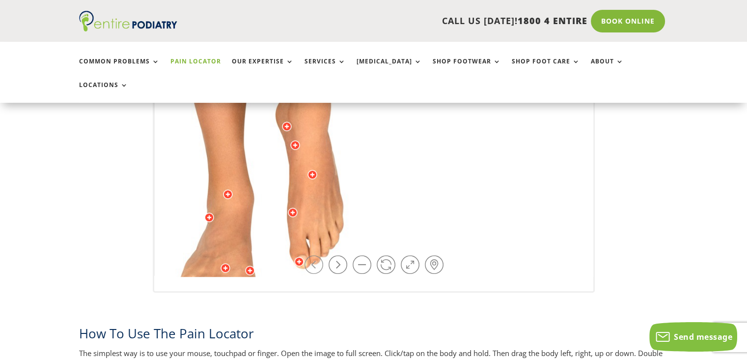
click at [319, 255] on link at bounding box center [314, 264] width 19 height 19
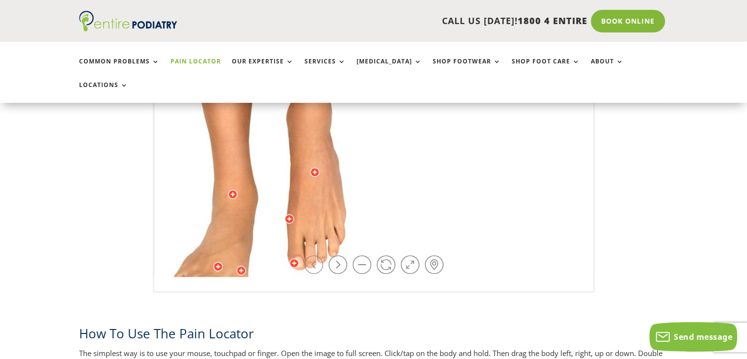
click at [319, 255] on link at bounding box center [314, 264] width 19 height 19
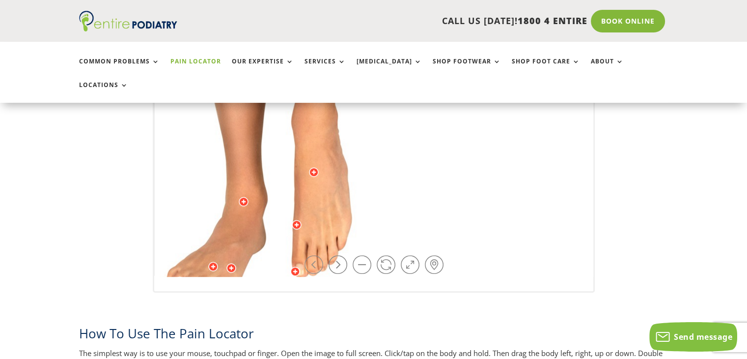
click at [319, 255] on link at bounding box center [314, 264] width 19 height 19
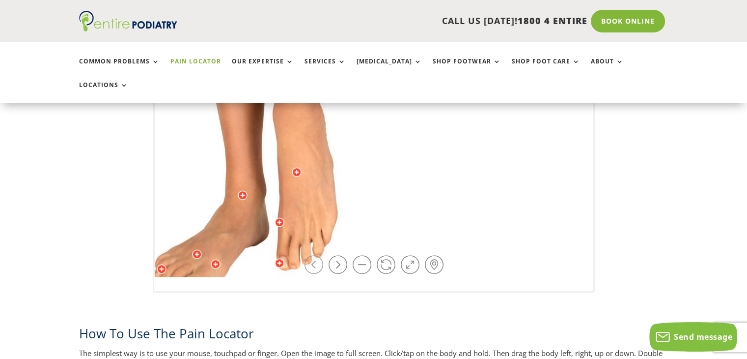
click at [319, 255] on link at bounding box center [314, 264] width 19 height 19
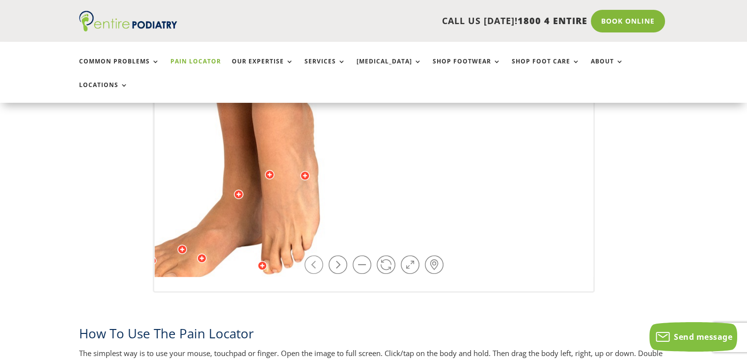
click at [319, 255] on link at bounding box center [314, 264] width 19 height 19
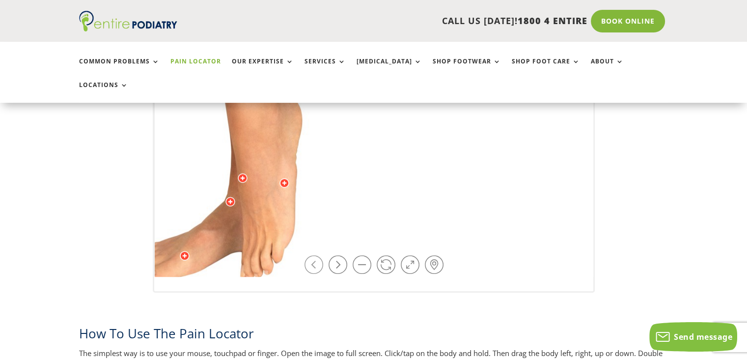
click at [319, 255] on link at bounding box center [314, 264] width 19 height 19
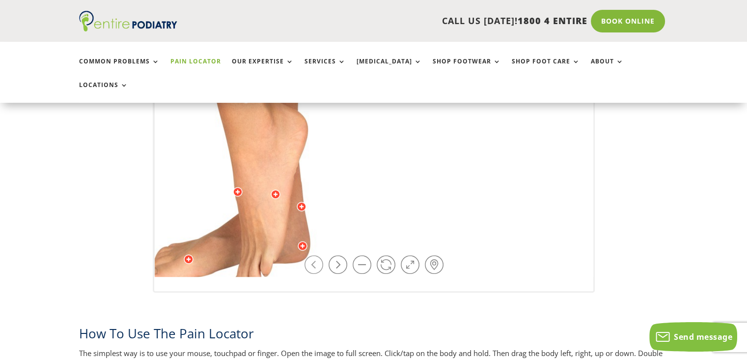
click at [320, 255] on link at bounding box center [314, 264] width 19 height 19
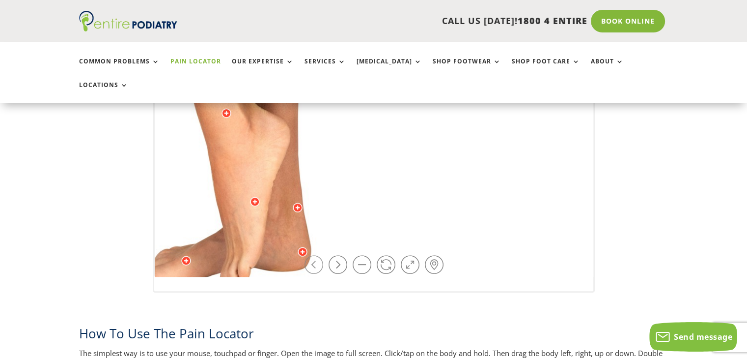
click at [320, 255] on link at bounding box center [314, 264] width 19 height 19
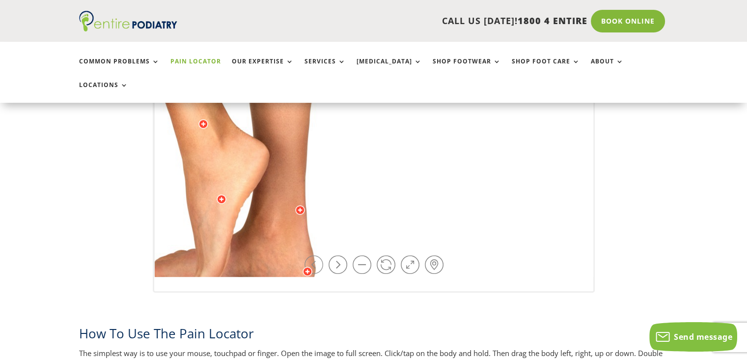
click at [320, 255] on link at bounding box center [314, 264] width 19 height 19
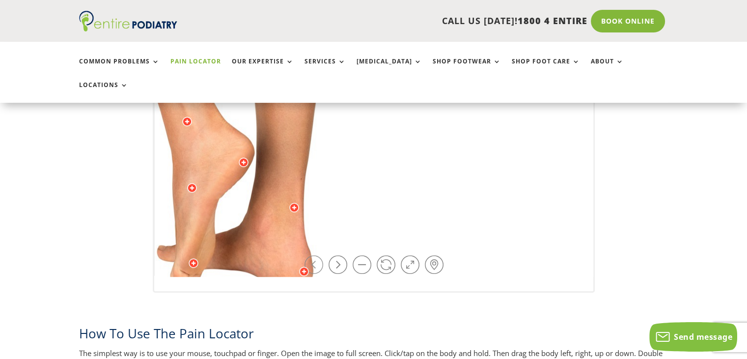
click at [321, 255] on link at bounding box center [314, 264] width 19 height 19
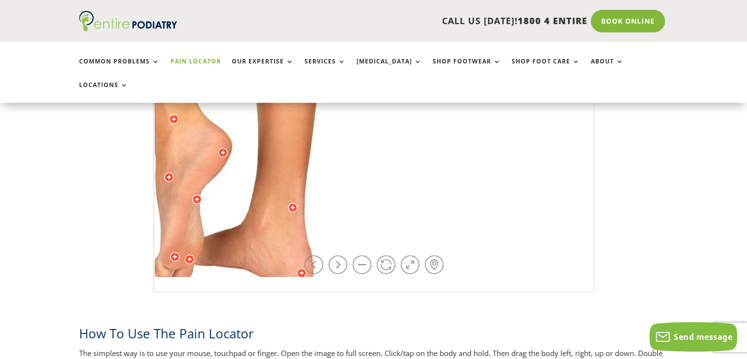
click at [322, 255] on link at bounding box center [314, 264] width 19 height 19
click at [323, 252] on div at bounding box center [374, 263] width 149 height 22
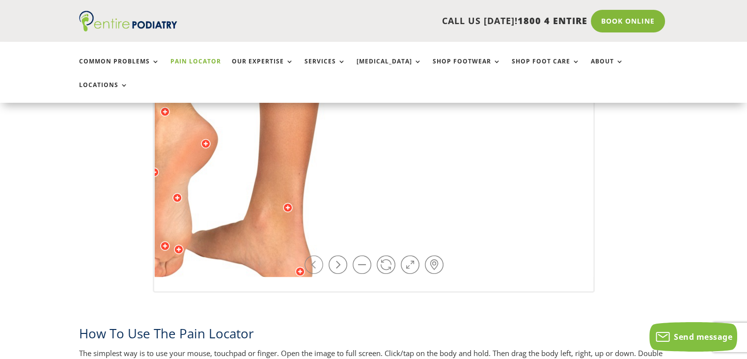
click at [314, 255] on link at bounding box center [314, 264] width 19 height 19
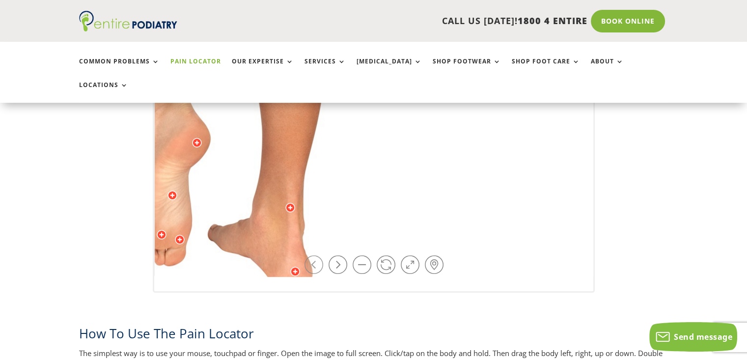
click at [314, 255] on link at bounding box center [314, 264] width 19 height 19
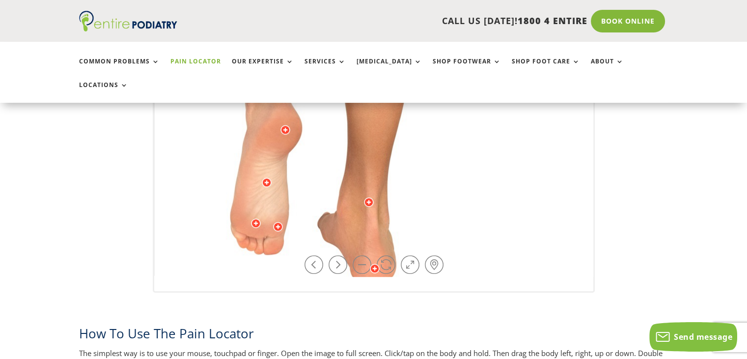
drag, startPoint x: 321, startPoint y: 144, endPoint x: 404, endPoint y: 139, distance: 82.7
click at [283, 125] on div at bounding box center [286, 130] width 10 height 10
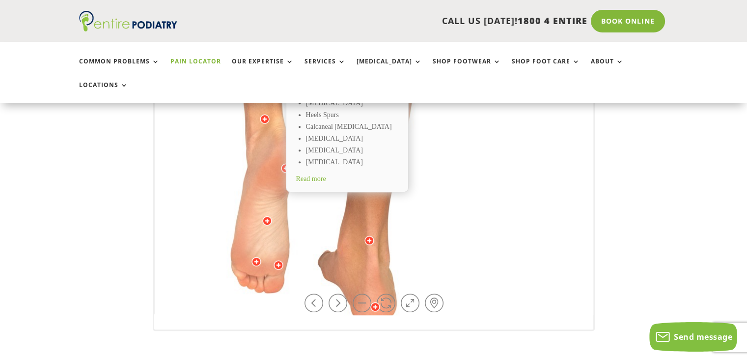
scroll to position [330, 0]
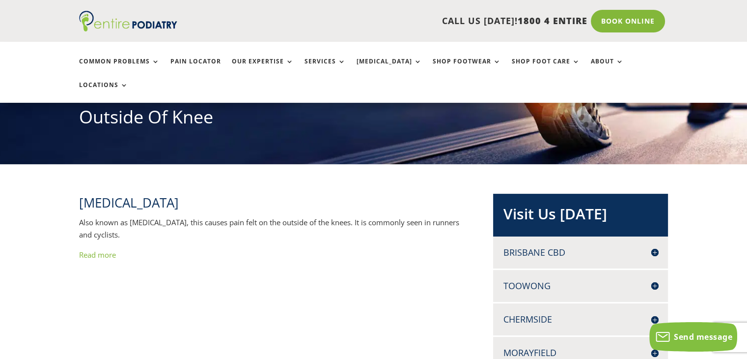
scroll to position [120, 0]
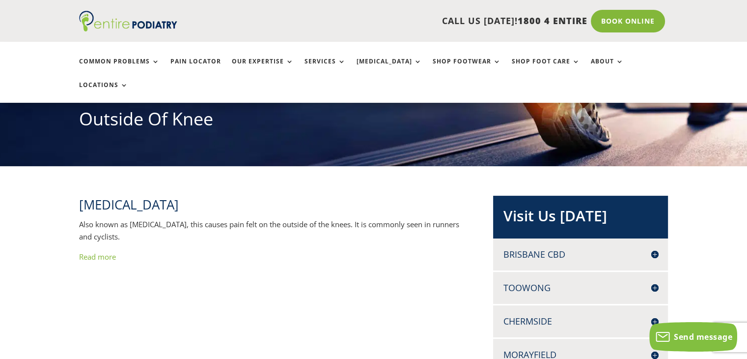
click at [98, 252] on link "Read more" at bounding box center [97, 257] width 37 height 10
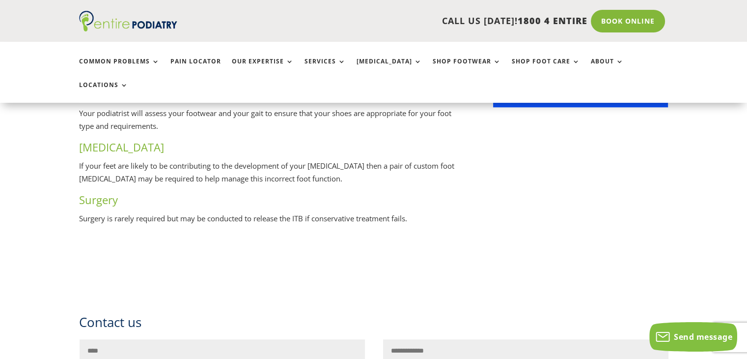
scroll to position [908, 0]
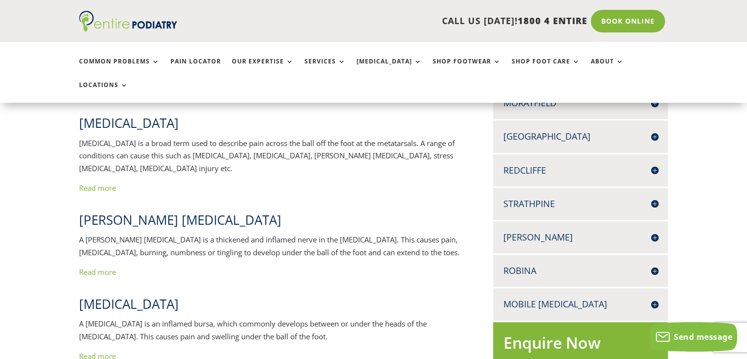
scroll to position [371, 0]
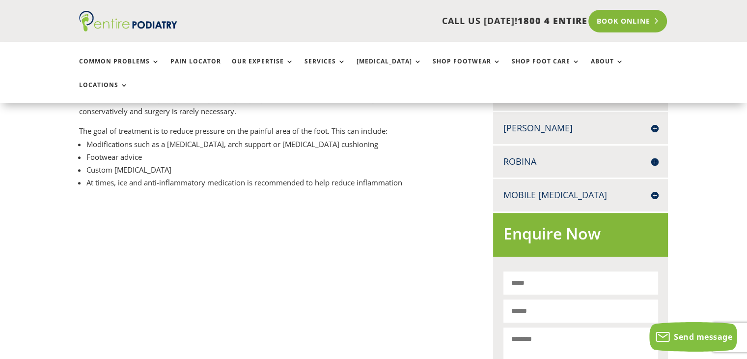
scroll to position [481, 0]
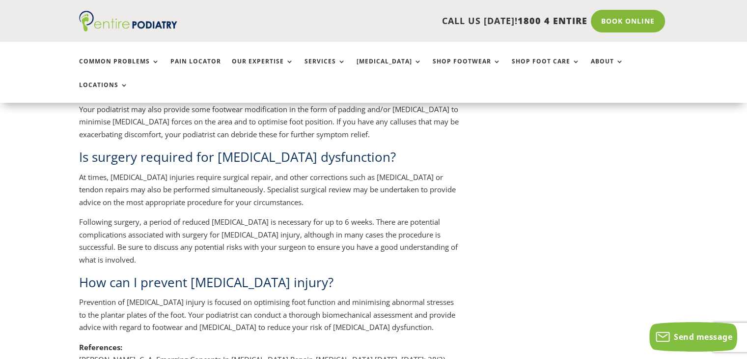
scroll to position [991, 0]
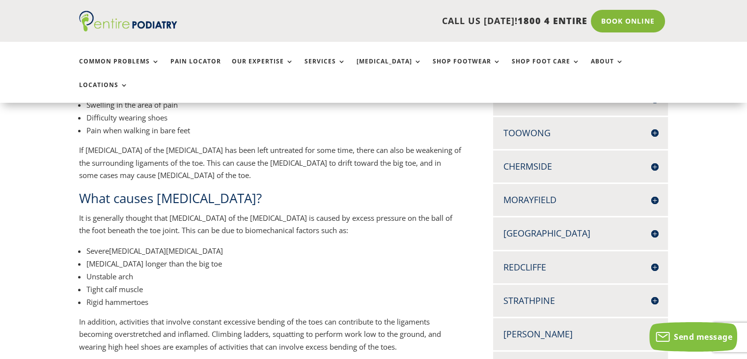
scroll to position [275, 0]
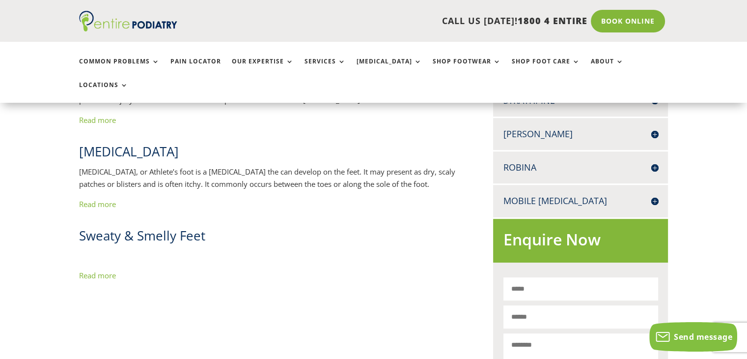
scroll to position [476, 0]
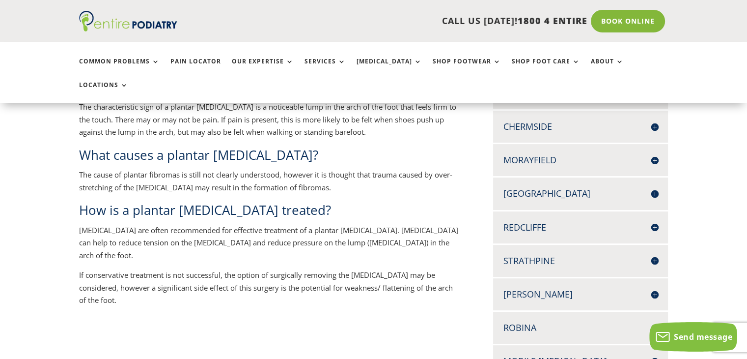
scroll to position [315, 0]
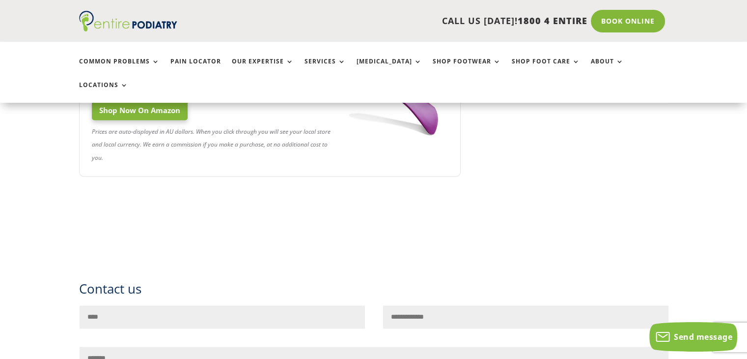
scroll to position [1507, 0]
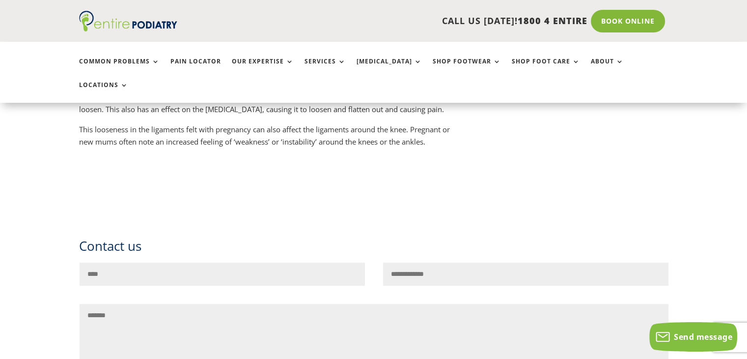
scroll to position [4178, 0]
